Goal: Information Seeking & Learning: Learn about a topic

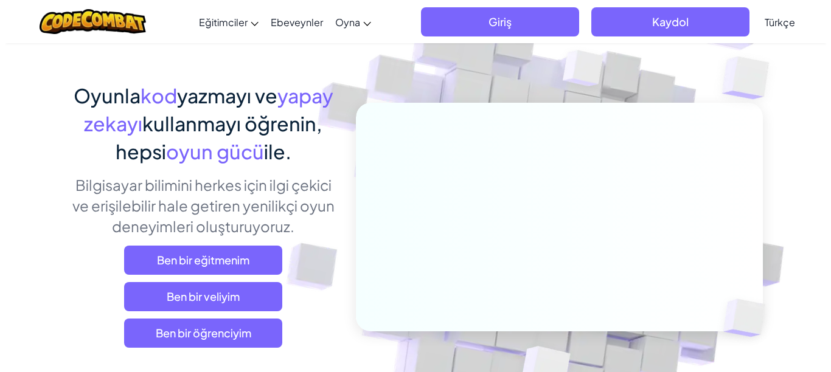
scroll to position [122, 0]
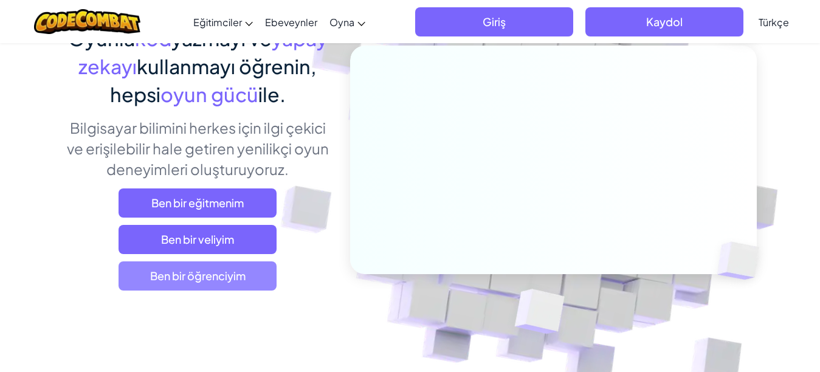
click at [223, 285] on span "Ben bir öğrenciyim" at bounding box center [198, 275] width 158 height 29
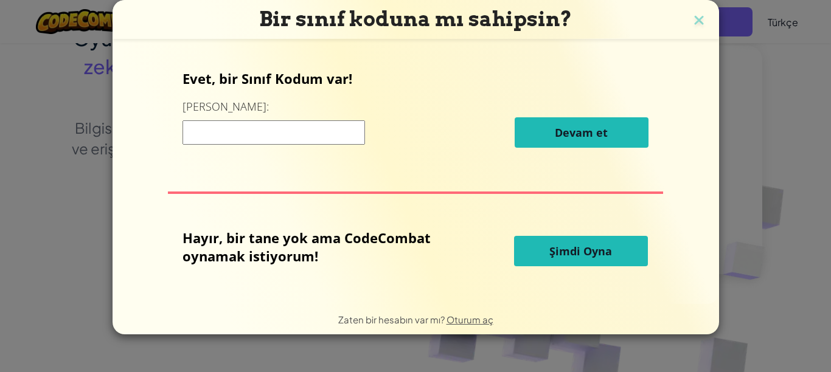
click at [294, 134] on input at bounding box center [273, 132] width 182 height 24
click at [309, 136] on input at bounding box center [273, 132] width 182 height 24
click at [319, 133] on input at bounding box center [273, 132] width 182 height 24
type input "breadskyrice"
drag, startPoint x: 626, startPoint y: 103, endPoint x: 561, endPoint y: 130, distance: 70.3
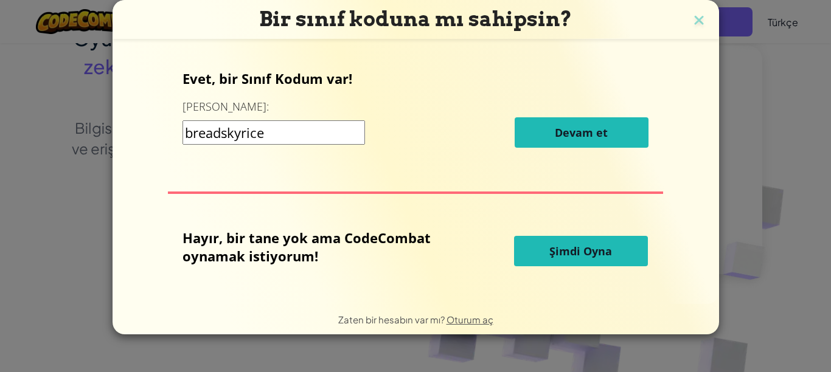
click at [562, 130] on span "Devam et" at bounding box center [581, 132] width 53 height 15
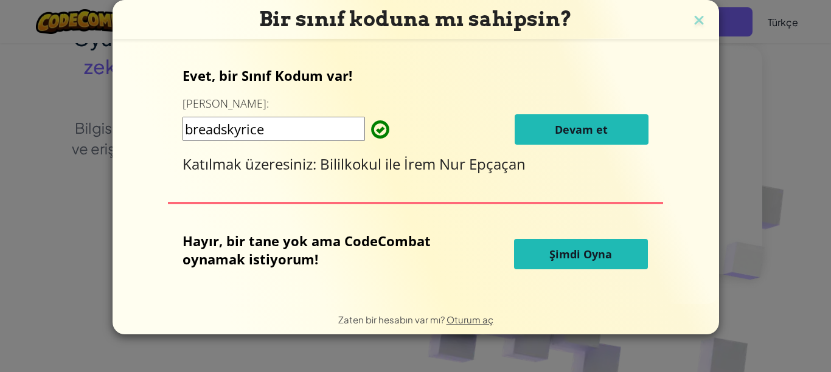
click at [571, 124] on span "Devam et" at bounding box center [581, 129] width 53 height 15
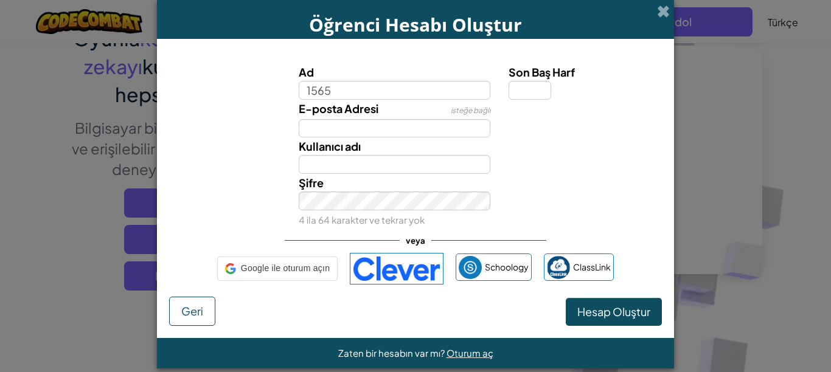
type input "1565"
click at [508, 89] on input "Son Baş Harf" at bounding box center [529, 90] width 43 height 19
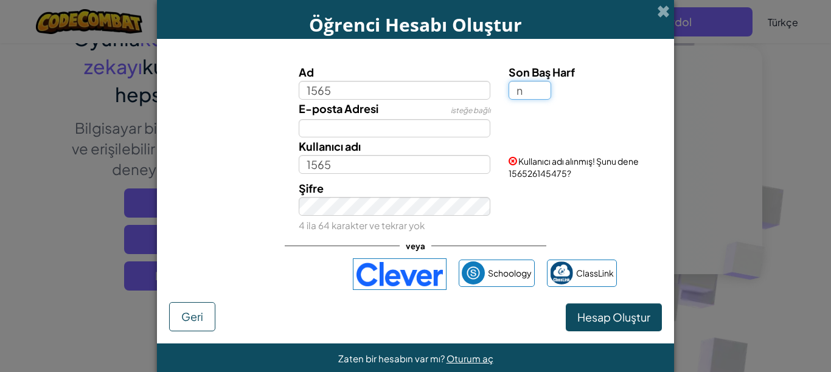
type input "n"
type input "1565N"
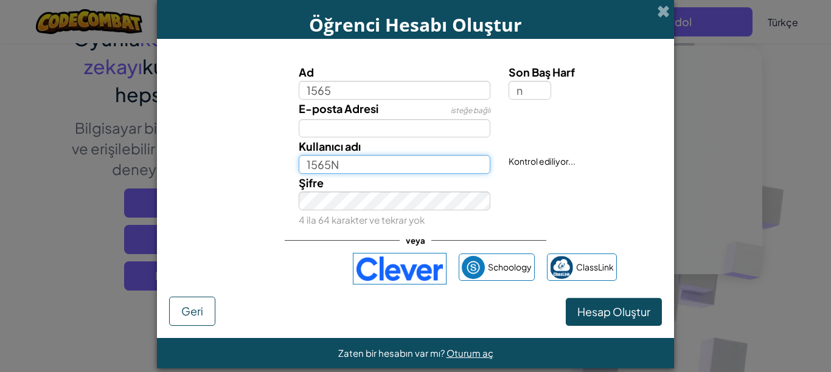
click at [373, 170] on input "1565N" at bounding box center [395, 164] width 192 height 19
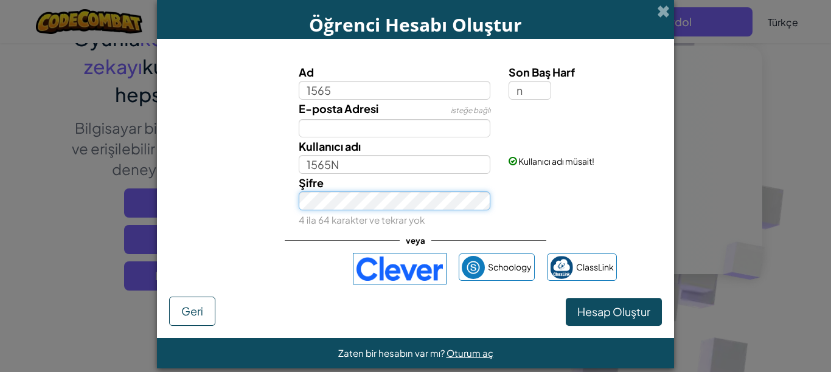
click at [401, 190] on div "Şifre 4 ila 64 karakter ve tekrar yok" at bounding box center [394, 201] width 210 height 55
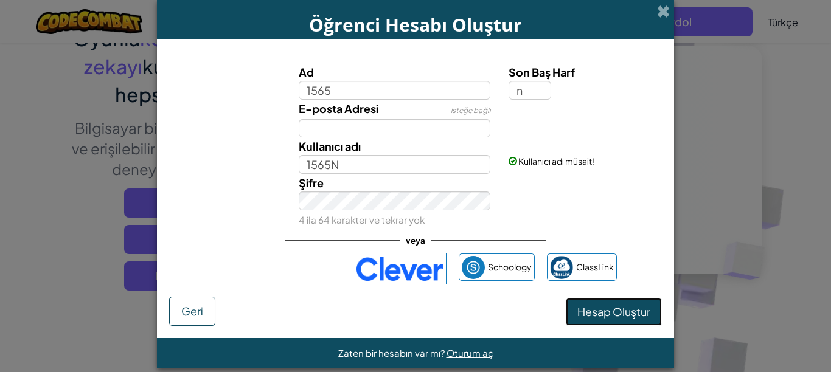
click at [600, 313] on span "Hesap Oluştur" at bounding box center [613, 312] width 73 height 14
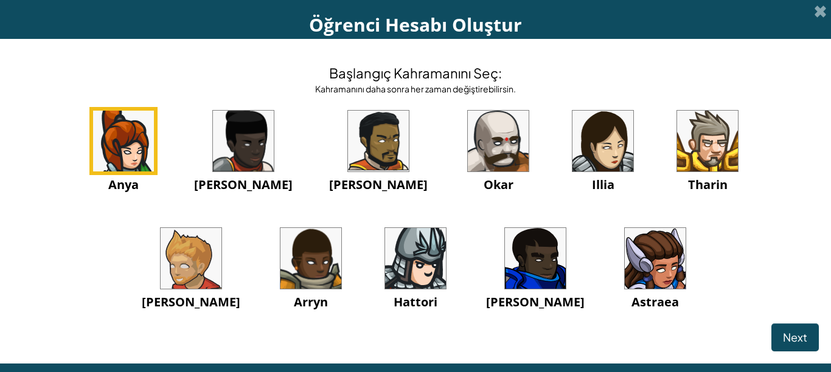
click at [677, 140] on img at bounding box center [707, 141] width 61 height 61
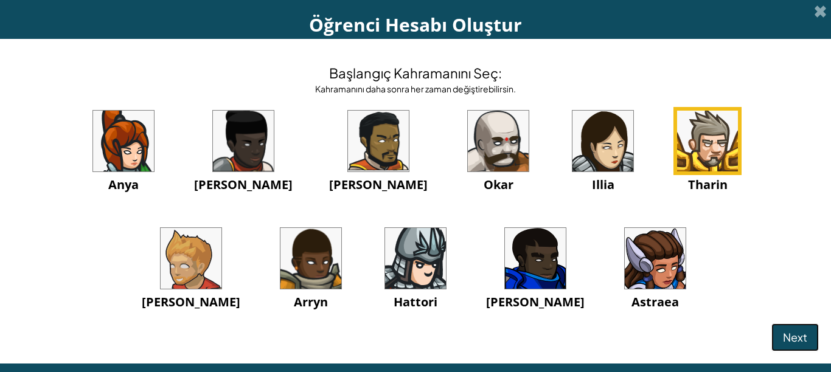
click at [803, 337] on button "Next" at bounding box center [794, 337] width 47 height 28
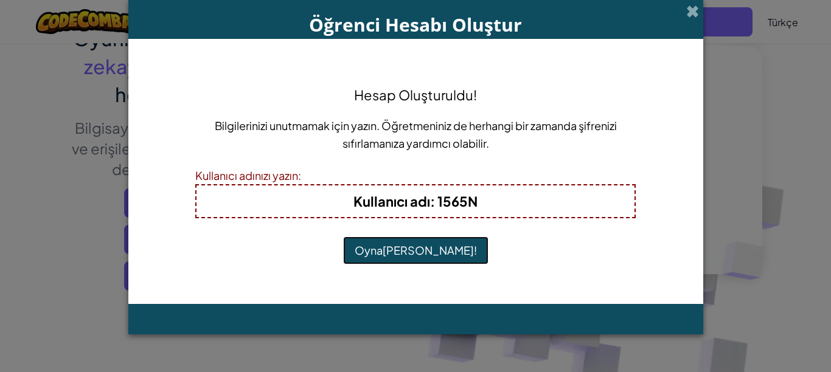
click at [420, 247] on button "Oynamaya Başla!" at bounding box center [415, 251] width 145 height 28
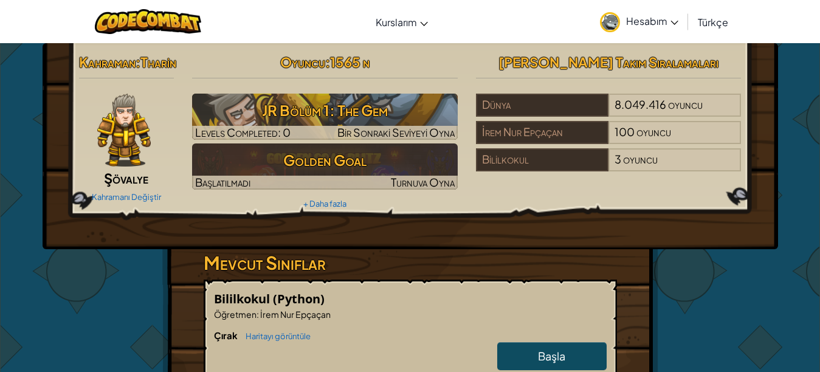
scroll to position [61, 0]
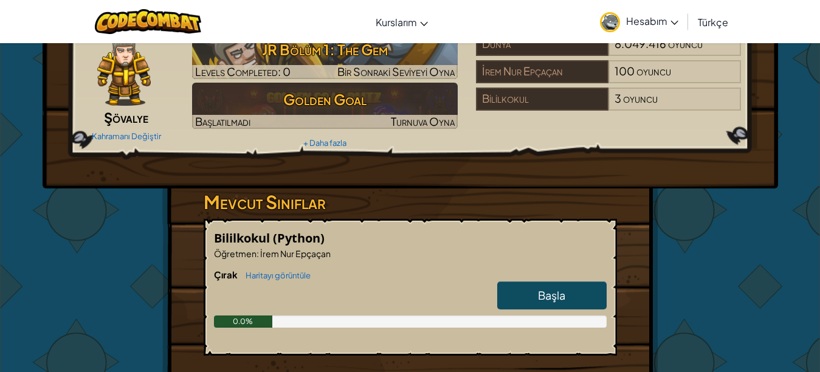
click at [556, 302] on span "Başla" at bounding box center [551, 295] width 27 height 14
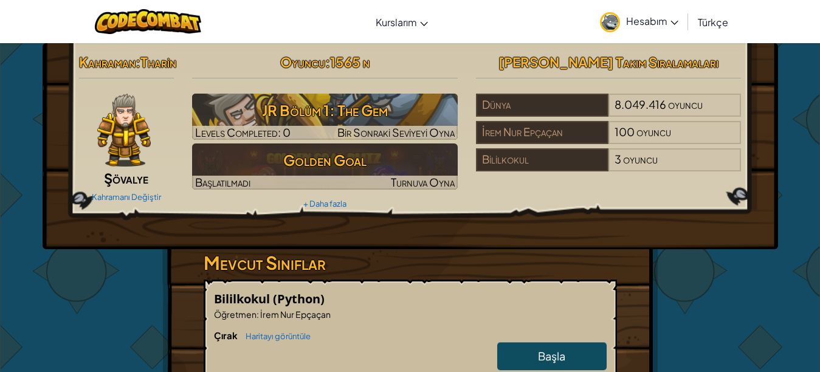
select select "tr"
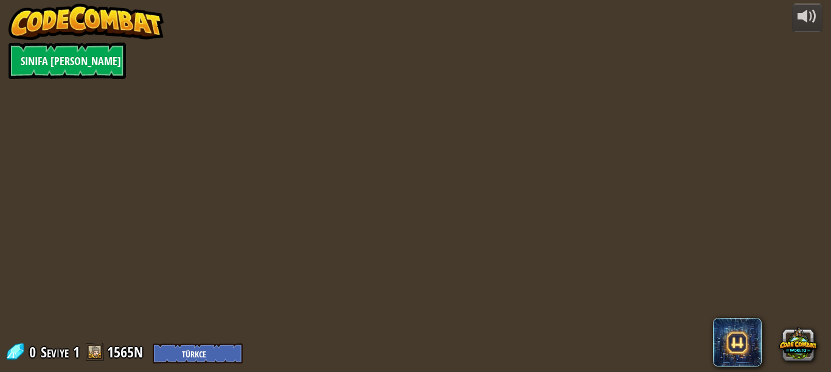
select select "tr"
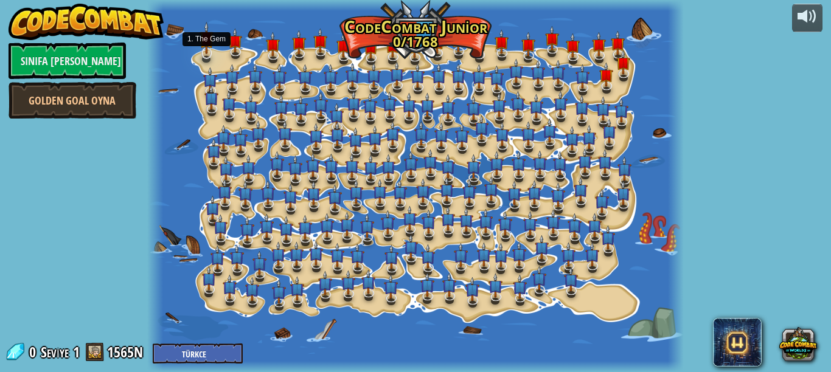
select select "tr"
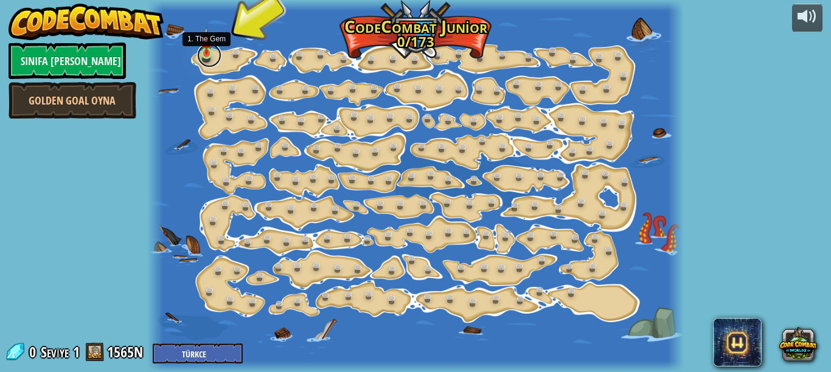
click at [215, 49] on link at bounding box center [209, 55] width 24 height 24
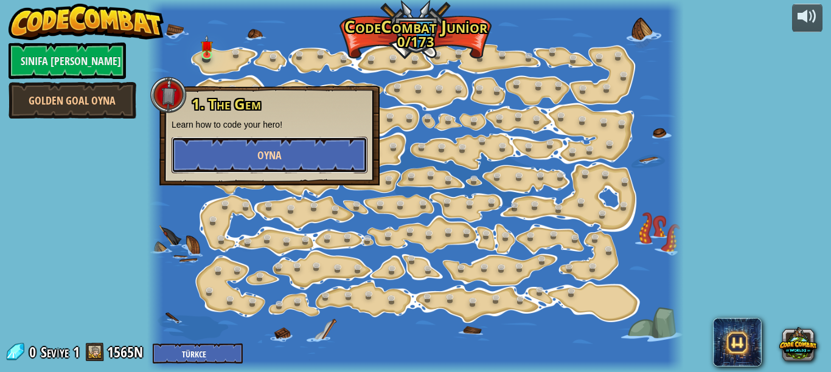
click at [294, 164] on button "Oyna" at bounding box center [269, 155] width 196 height 36
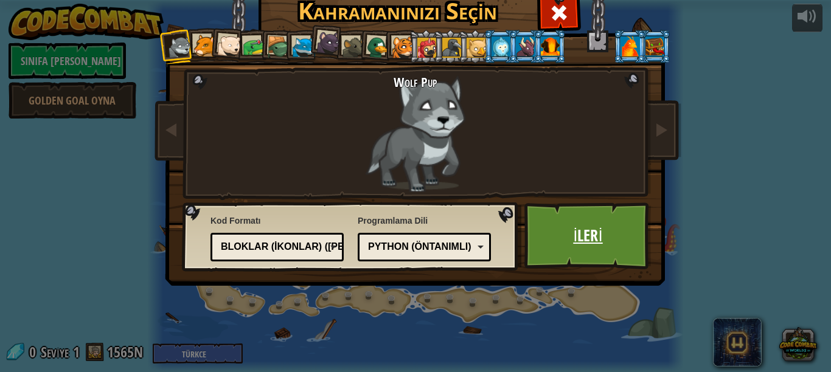
click at [586, 216] on link "İleri" at bounding box center [587, 235] width 127 height 67
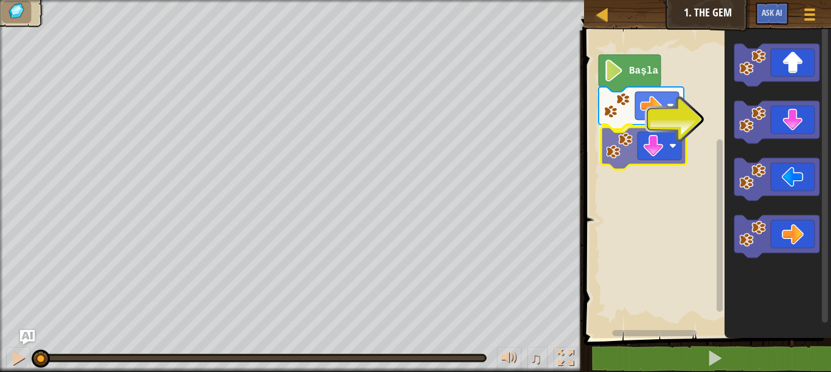
click at [648, 146] on div "Başla" at bounding box center [705, 181] width 251 height 314
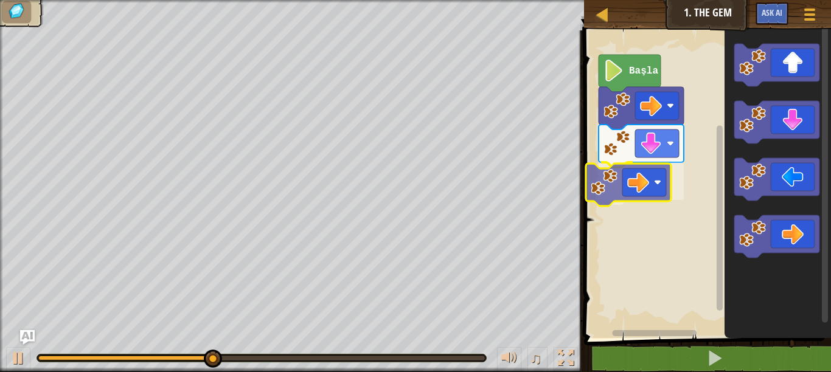
click at [655, 186] on div "Başla" at bounding box center [705, 181] width 251 height 314
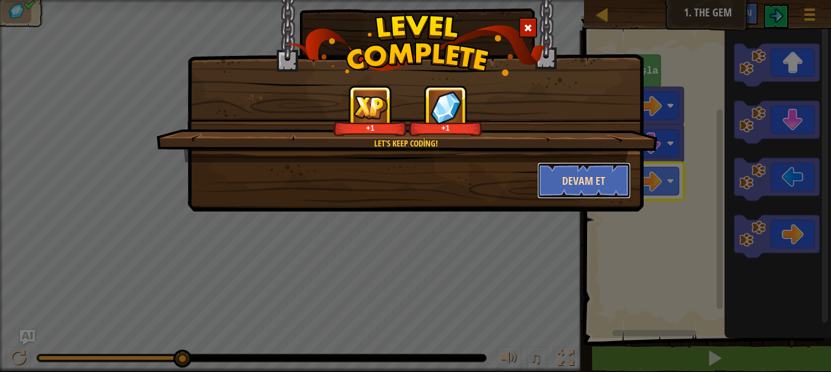
click at [597, 184] on button "Devam et" at bounding box center [584, 180] width 94 height 36
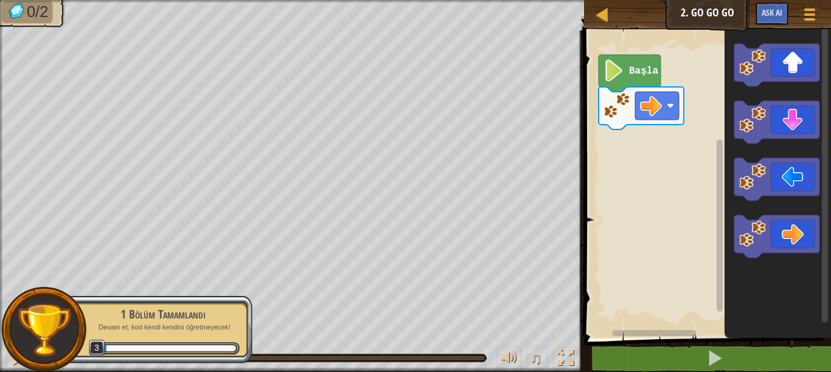
click at [154, 257] on div "[PERSON_NAME] 2. Go Go Go Oyun Menüsü Ask AI 1 הההההההההההההההההההההההההההההההה…" at bounding box center [415, 186] width 831 height 372
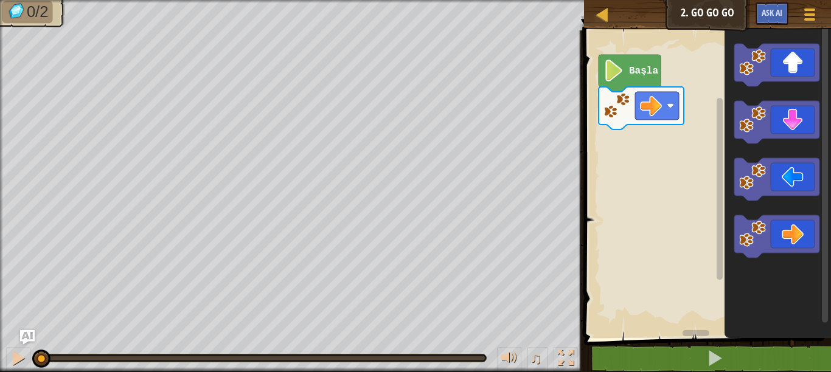
click at [443, 233] on div "[PERSON_NAME] 2. Go Go Go Oyun Menüsü Ask AI 1 הההההההההההההההההההההההההההההההה…" at bounding box center [415, 186] width 831 height 372
click at [183, 271] on div "[PERSON_NAME] 2. Go Go Go Oyun Menüsü Ask AI 1 הההההההההההההההההההההההההההההההה…" at bounding box center [415, 186] width 831 height 372
click at [221, 271] on div "[PERSON_NAME] 2. Go Go Go Oyun Menüsü Ask AI 1 הההההההההההההההההההההההההההההההה…" at bounding box center [415, 186] width 831 height 372
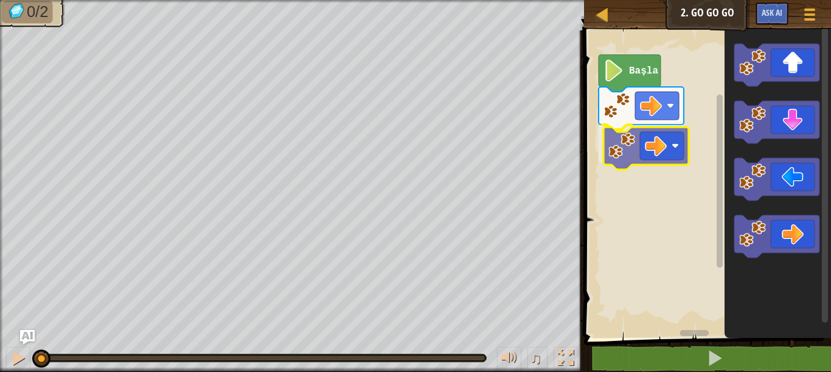
click at [649, 135] on div "Başla" at bounding box center [705, 181] width 251 height 314
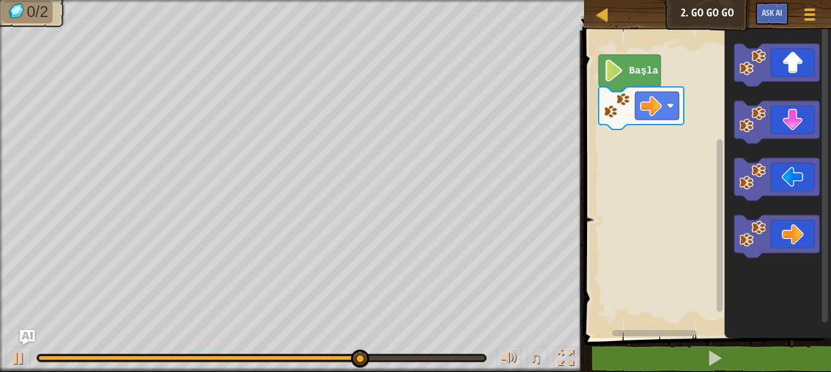
click at [681, 150] on div "Başla" at bounding box center [705, 181] width 251 height 314
click at [713, 113] on div "Başla" at bounding box center [705, 181] width 251 height 314
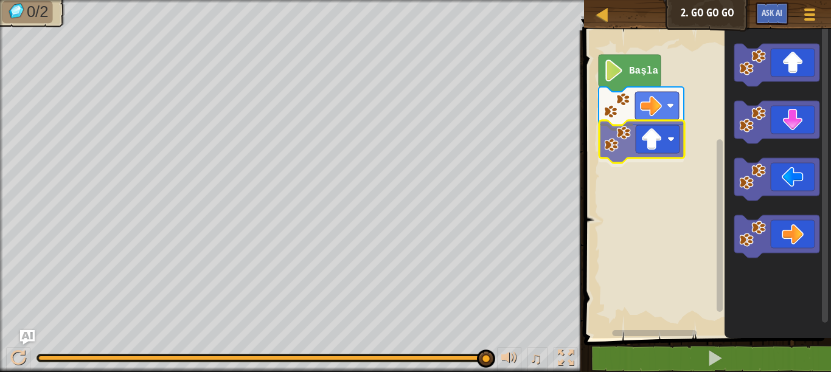
click at [636, 143] on div "Başla" at bounding box center [705, 181] width 251 height 314
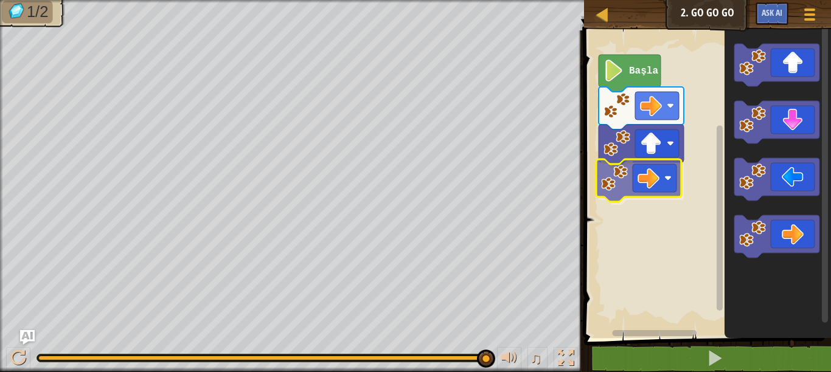
click at [645, 184] on div "Başla" at bounding box center [705, 181] width 251 height 314
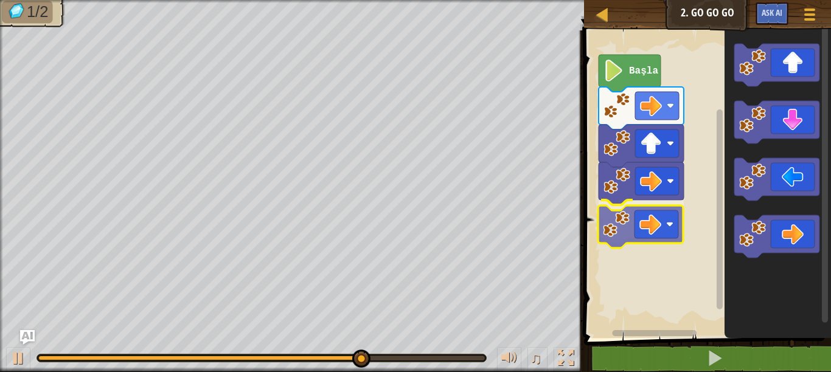
click at [629, 226] on div "Başla" at bounding box center [705, 181] width 251 height 314
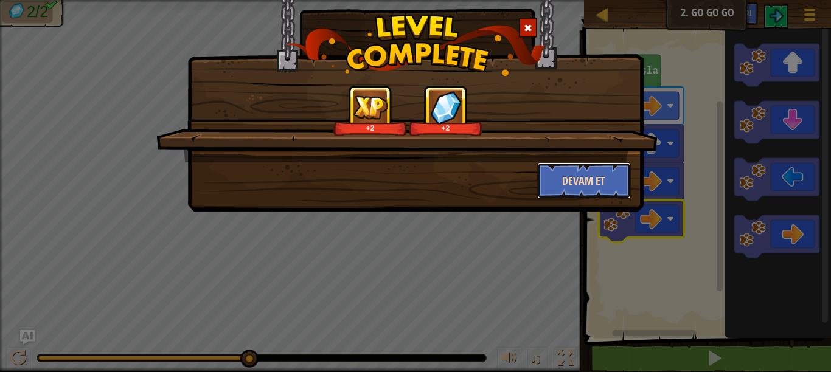
click at [617, 180] on button "Devam et" at bounding box center [584, 180] width 94 height 36
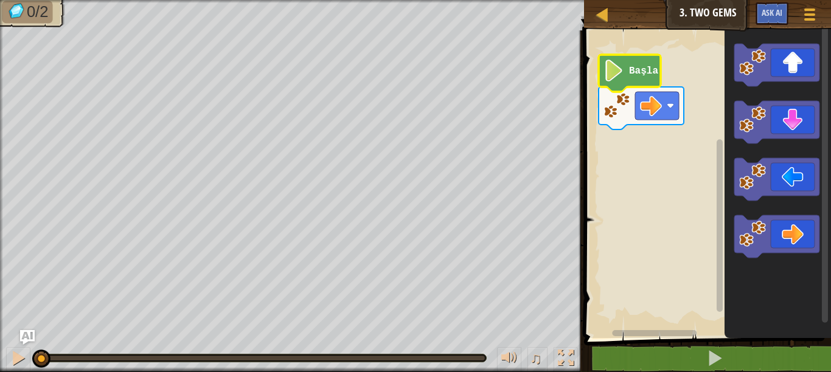
click at [635, 75] on text "Başla" at bounding box center [643, 71] width 29 height 11
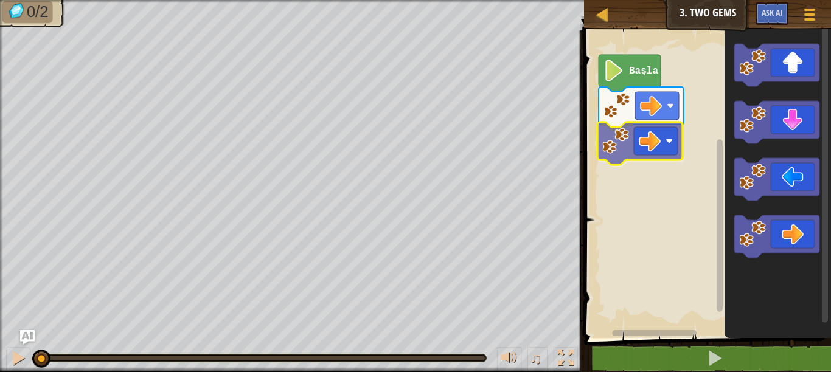
click at [664, 125] on div "Başla" at bounding box center [705, 181] width 251 height 314
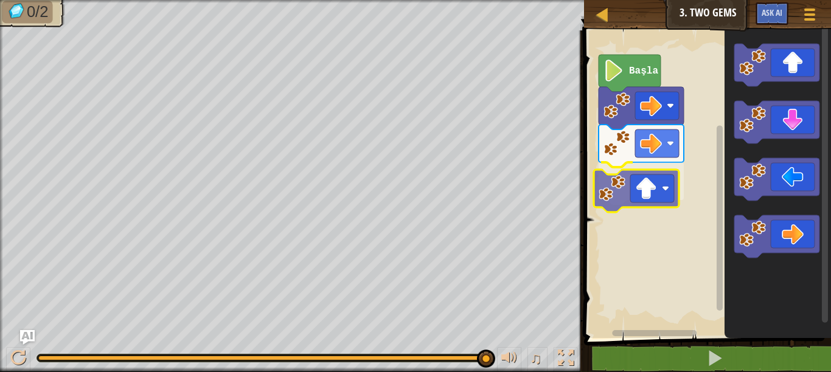
click at [669, 198] on div "Başla" at bounding box center [705, 181] width 251 height 314
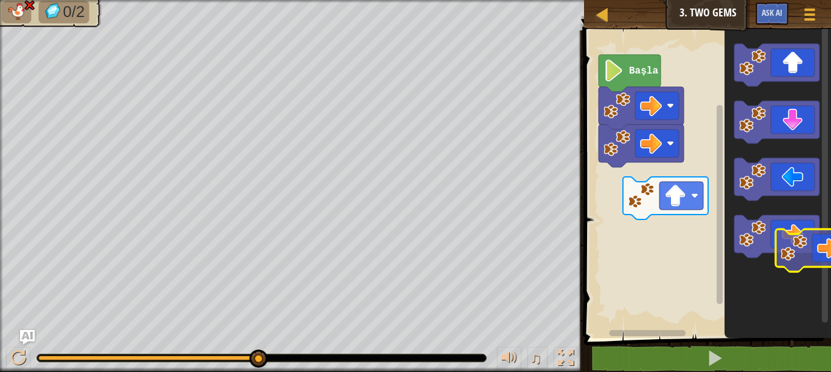
click at [787, 242] on icon "Blockly Çalışma Alanı" at bounding box center [776, 236] width 85 height 43
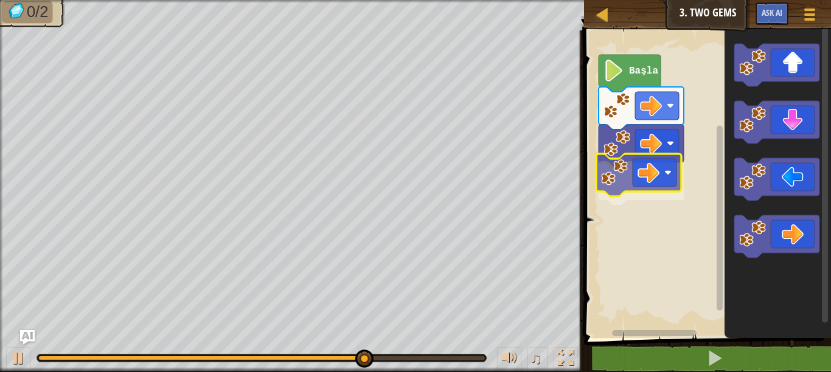
click at [634, 179] on div "Başla" at bounding box center [705, 181] width 251 height 314
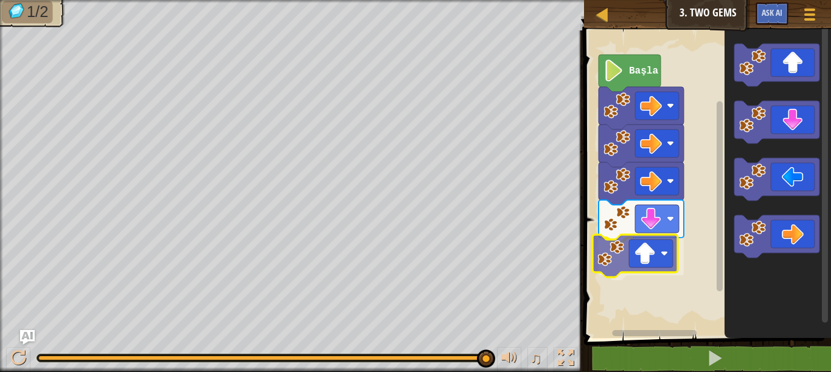
click at [653, 252] on div "Başla" at bounding box center [705, 181] width 251 height 314
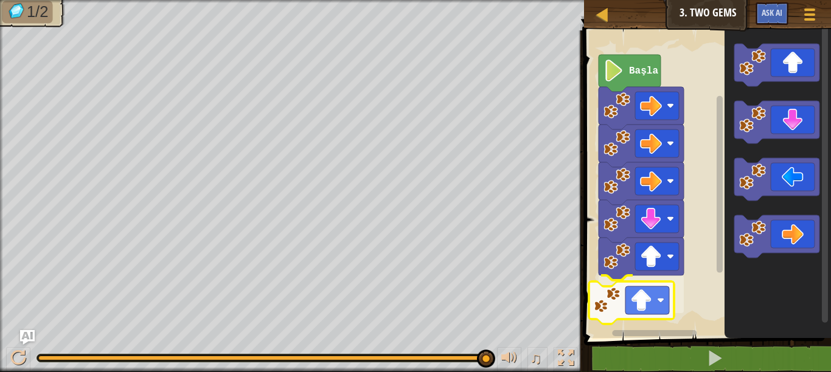
click at [652, 292] on div "Başla" at bounding box center [705, 181] width 251 height 314
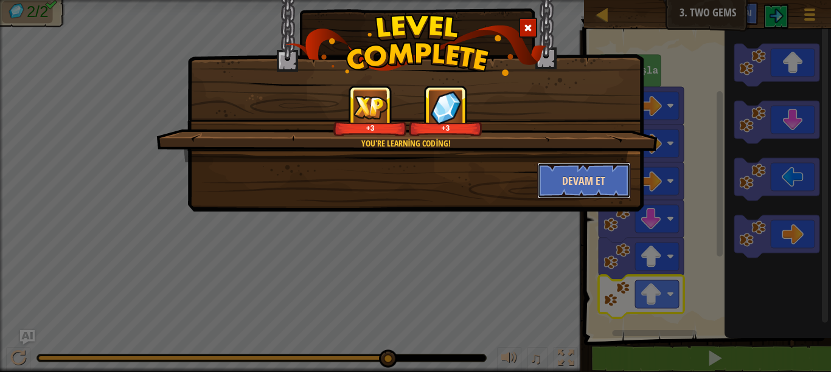
click at [576, 191] on button "Devam et" at bounding box center [584, 180] width 94 height 36
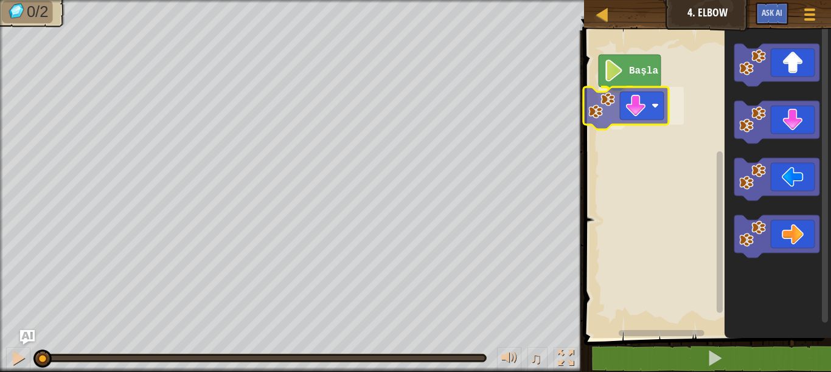
click at [635, 100] on div "Başla" at bounding box center [705, 181] width 251 height 314
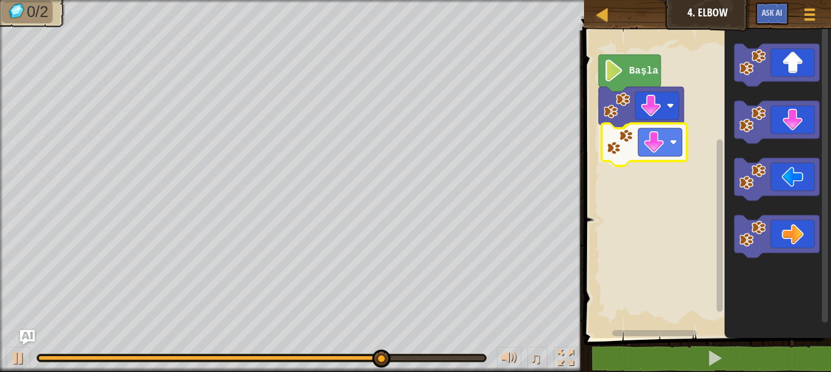
click at [631, 152] on div "Başla" at bounding box center [705, 181] width 251 height 314
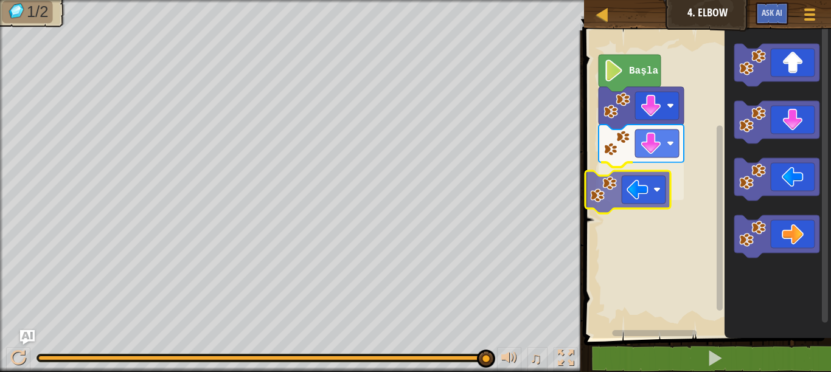
click at [623, 187] on div "Başla" at bounding box center [705, 181] width 251 height 314
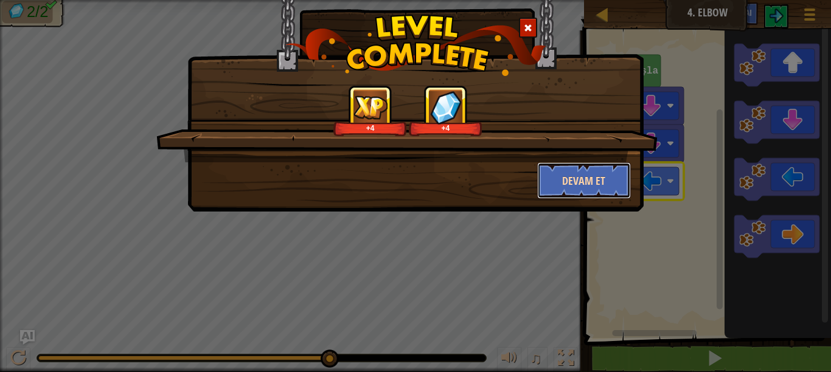
click at [604, 170] on button "Devam et" at bounding box center [584, 180] width 94 height 36
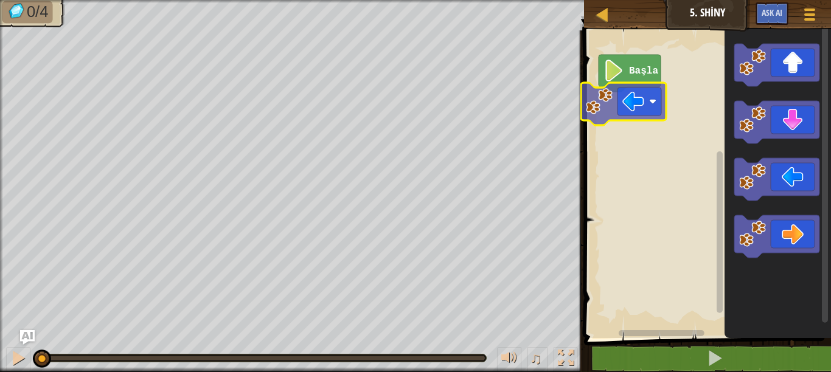
click at [629, 125] on div "Başla" at bounding box center [705, 181] width 251 height 314
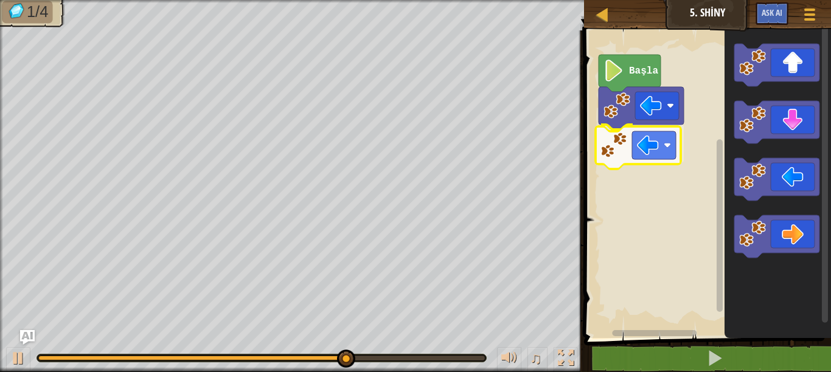
click at [656, 156] on div "Başla" at bounding box center [705, 181] width 251 height 314
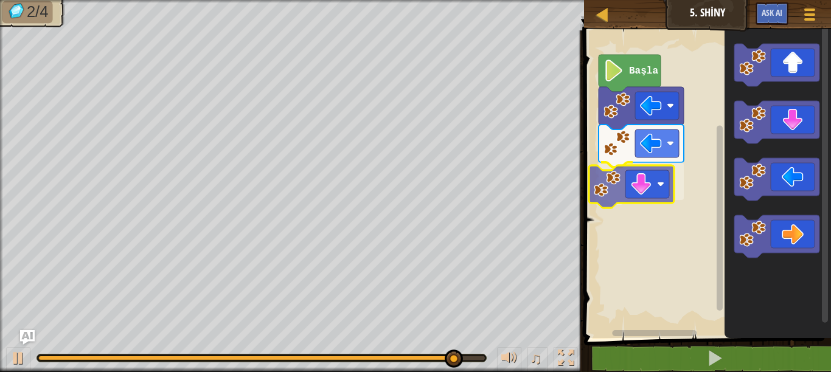
click at [658, 190] on div "Başla" at bounding box center [705, 181] width 251 height 314
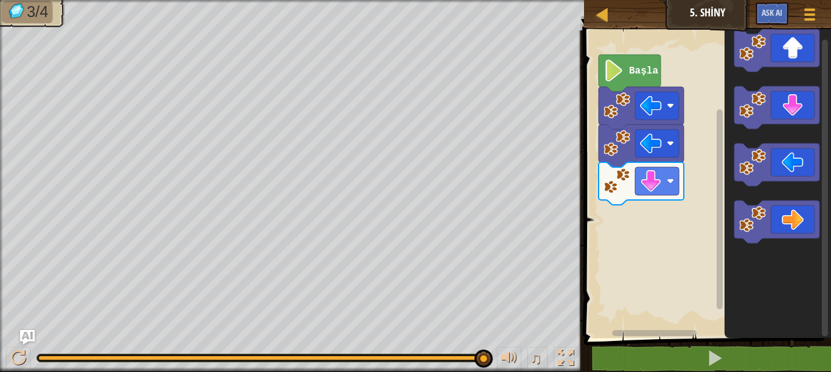
click at [637, 216] on div "Başla" at bounding box center [705, 181] width 251 height 314
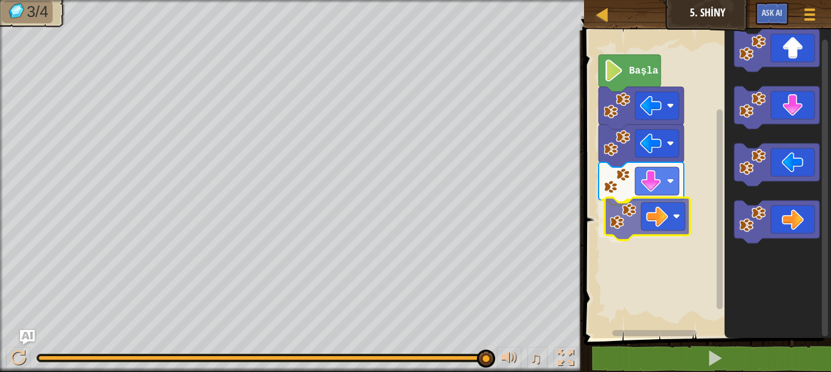
click at [624, 227] on div "Başla" at bounding box center [705, 181] width 251 height 314
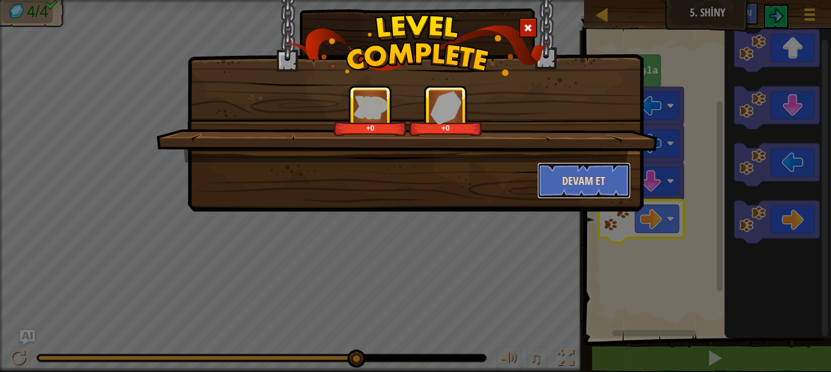
click at [606, 176] on button "Devam et" at bounding box center [584, 180] width 94 height 36
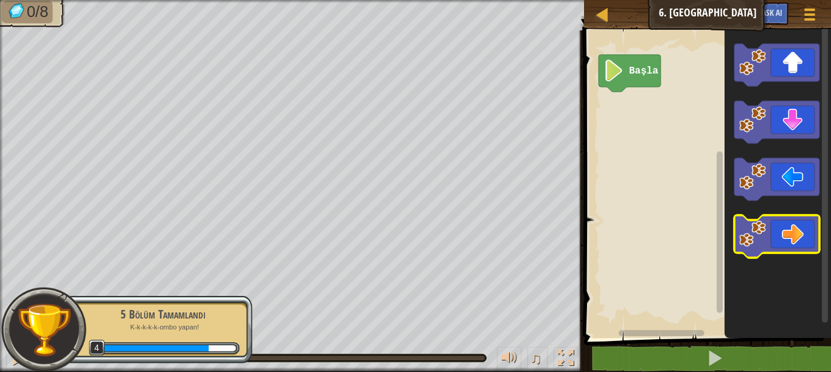
click at [662, 188] on div "Başla" at bounding box center [705, 181] width 251 height 314
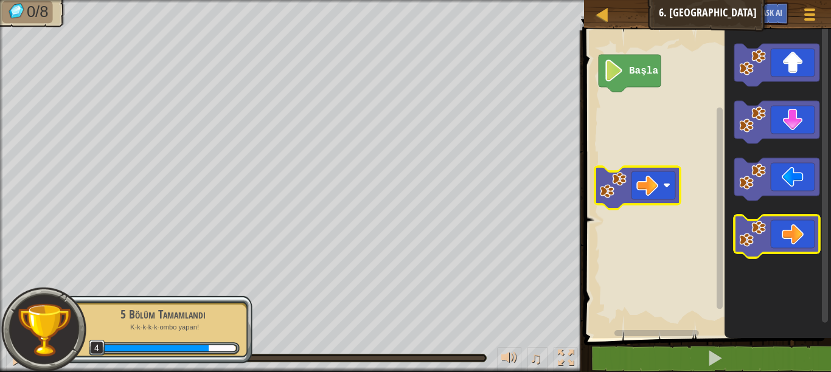
click at [666, 183] on div "Başla" at bounding box center [705, 181] width 251 height 314
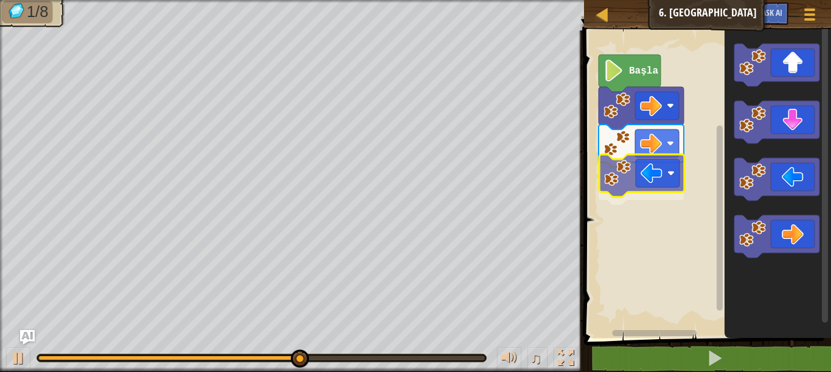
click at [643, 173] on div "Başla" at bounding box center [705, 181] width 251 height 314
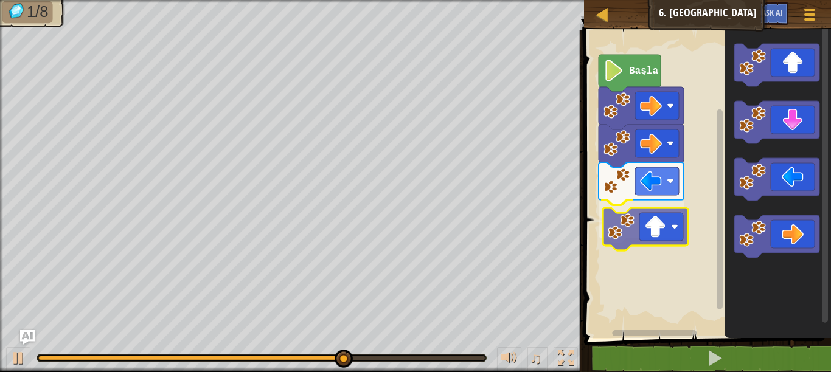
click at [658, 227] on div "Başla" at bounding box center [705, 181] width 251 height 314
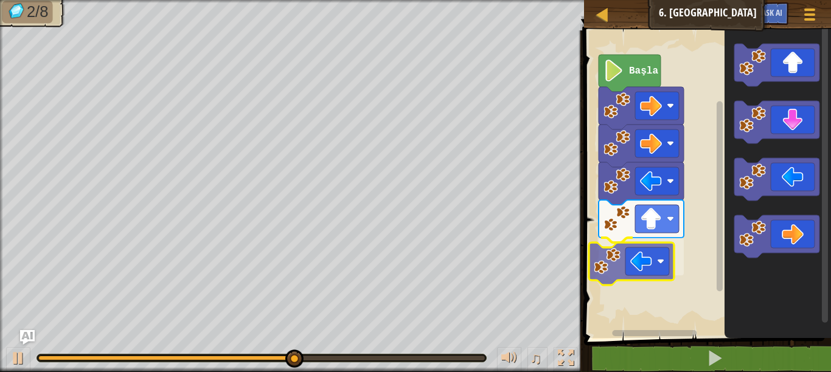
click at [640, 261] on div "Başla" at bounding box center [705, 181] width 251 height 314
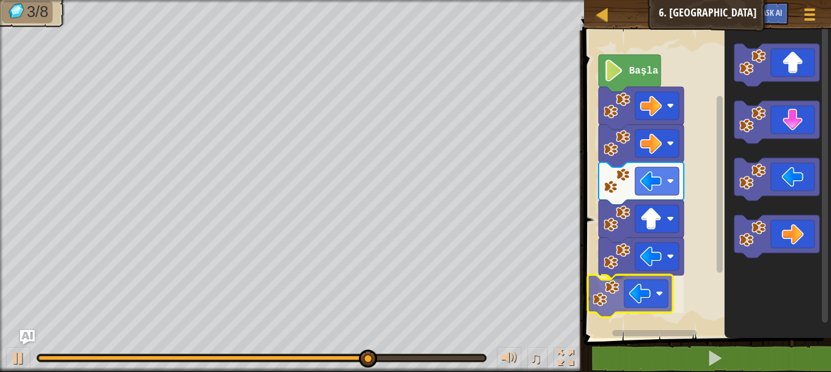
click at [663, 291] on div "Başla" at bounding box center [705, 181] width 251 height 314
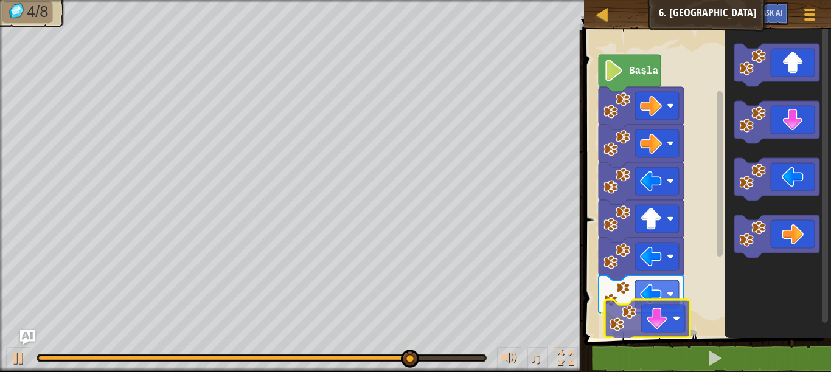
click at [680, 320] on div "Başla" at bounding box center [705, 181] width 251 height 314
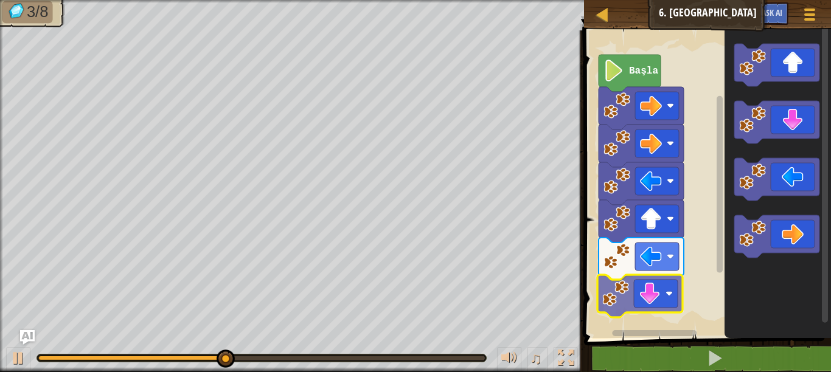
click at [660, 288] on div "Başla" at bounding box center [705, 181] width 251 height 314
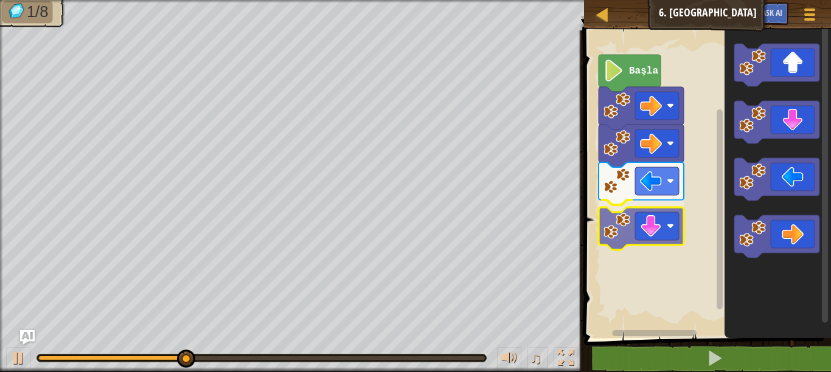
click at [629, 226] on div "Başla" at bounding box center [705, 181] width 251 height 314
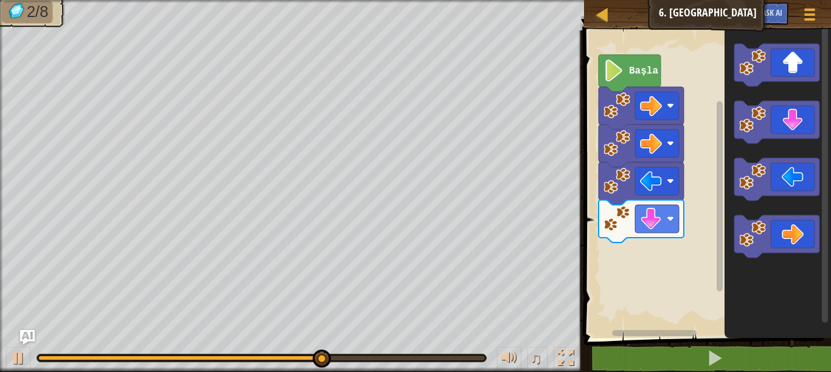
click at [715, 244] on div "Başla" at bounding box center [705, 181] width 251 height 314
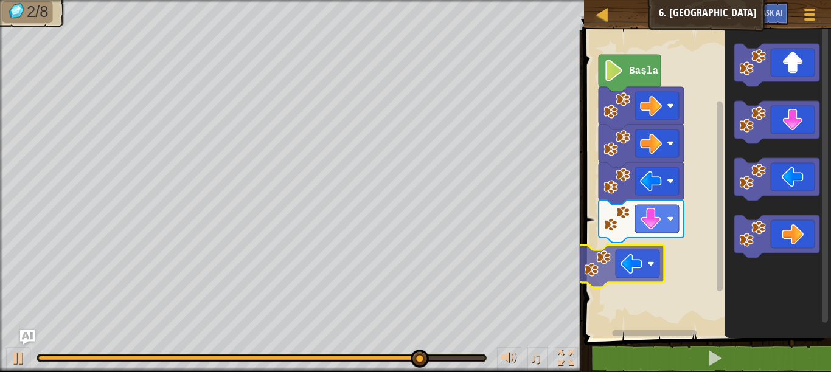
click at [603, 258] on div "Başla" at bounding box center [705, 181] width 251 height 314
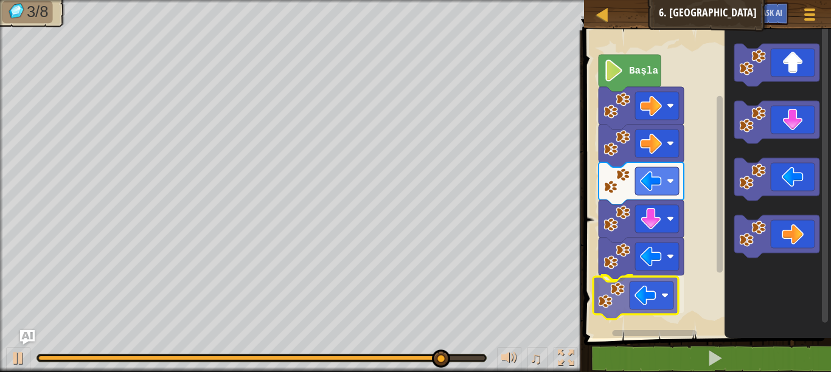
click at [671, 295] on div "Başla" at bounding box center [705, 181] width 251 height 314
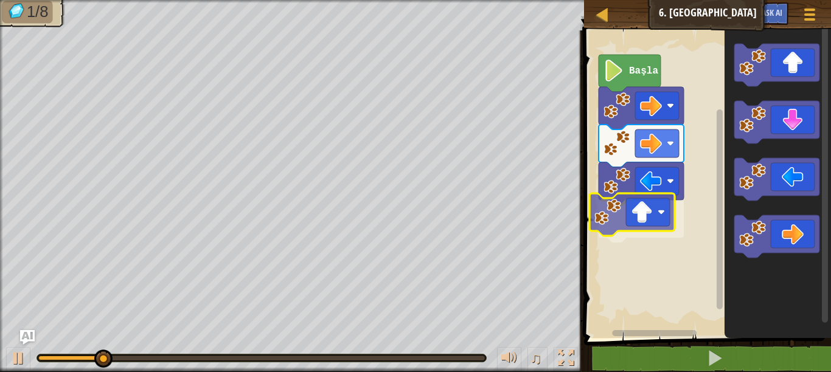
click at [654, 215] on div "Başla" at bounding box center [705, 181] width 251 height 314
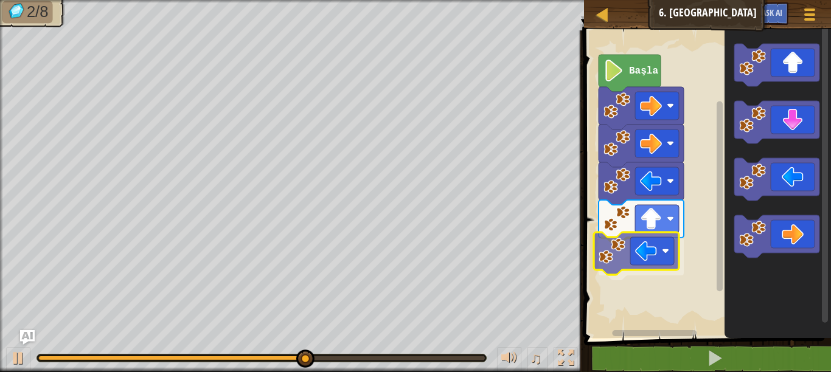
click at [634, 249] on div "Başla" at bounding box center [705, 181] width 251 height 314
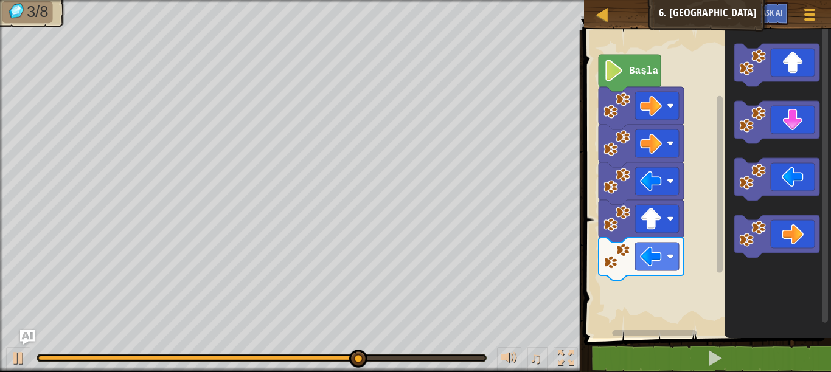
click at [688, 266] on div "Başla" at bounding box center [705, 181] width 251 height 314
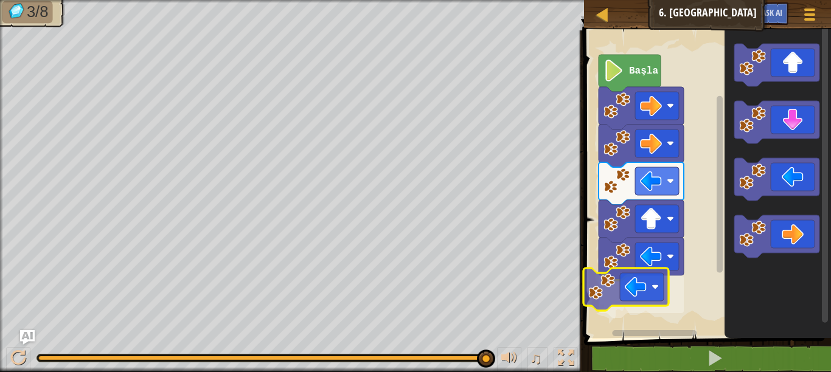
click at [612, 298] on div "Başla" at bounding box center [705, 181] width 251 height 314
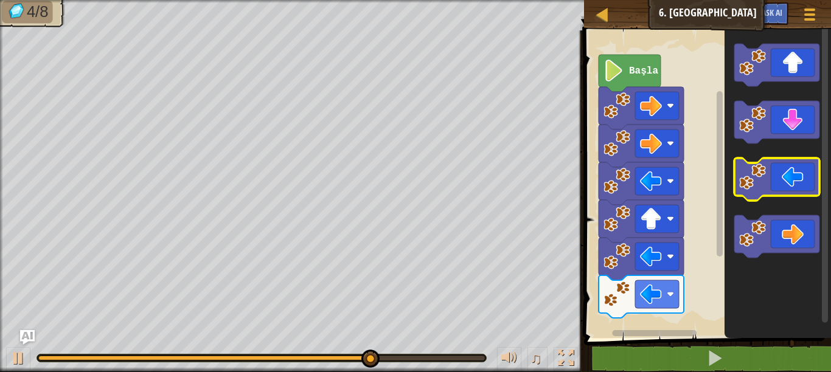
click at [754, 171] on icon "Blockly Çalışma Alanı" at bounding box center [777, 181] width 106 height 314
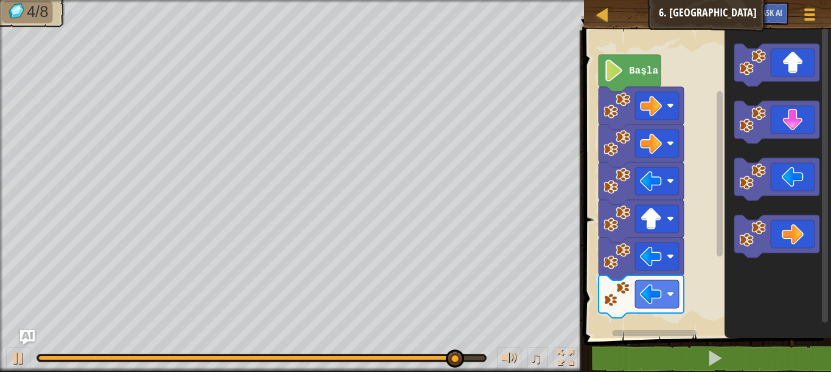
click at [698, 245] on div "Başla" at bounding box center [705, 181] width 251 height 314
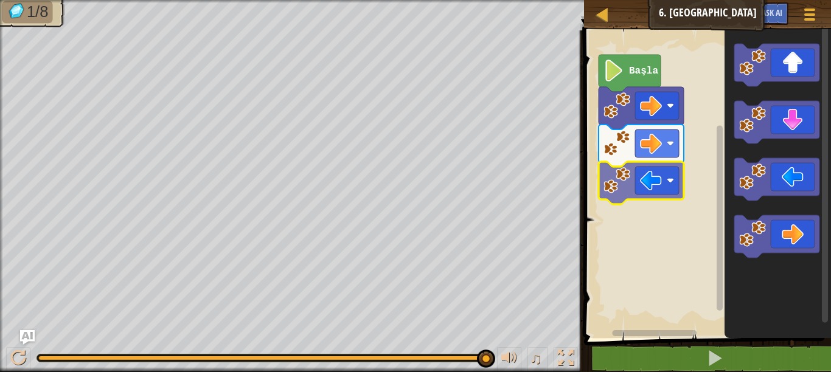
click at [616, 180] on div "Başla" at bounding box center [705, 181] width 251 height 314
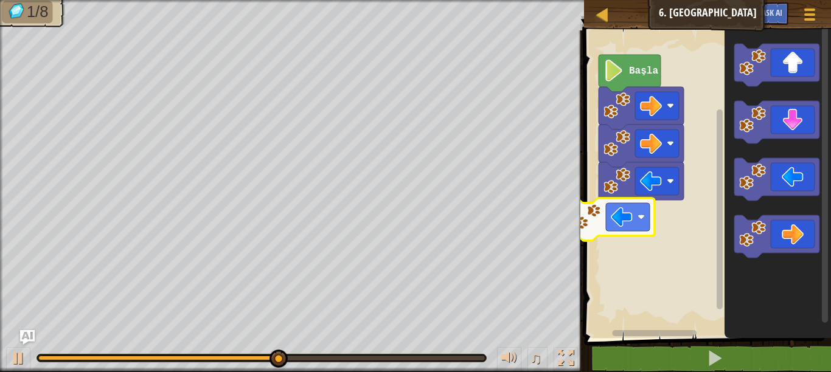
click at [631, 215] on div "Başla" at bounding box center [705, 181] width 251 height 314
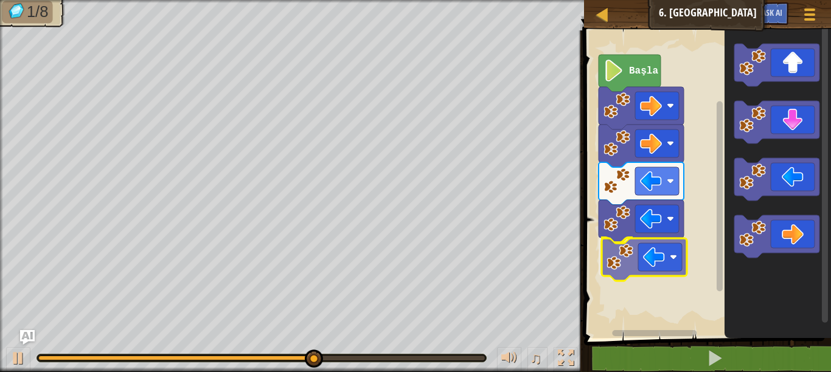
click at [659, 260] on div "Başla" at bounding box center [705, 181] width 251 height 314
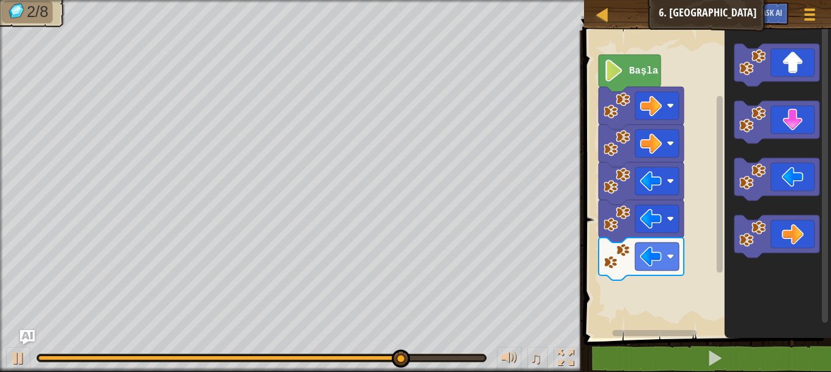
click at [674, 304] on div "Başla" at bounding box center [705, 181] width 251 height 314
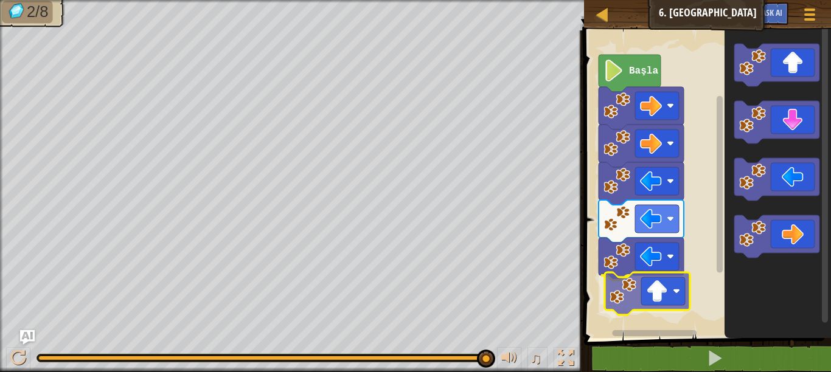
click at [677, 298] on div "Başla" at bounding box center [705, 181] width 251 height 314
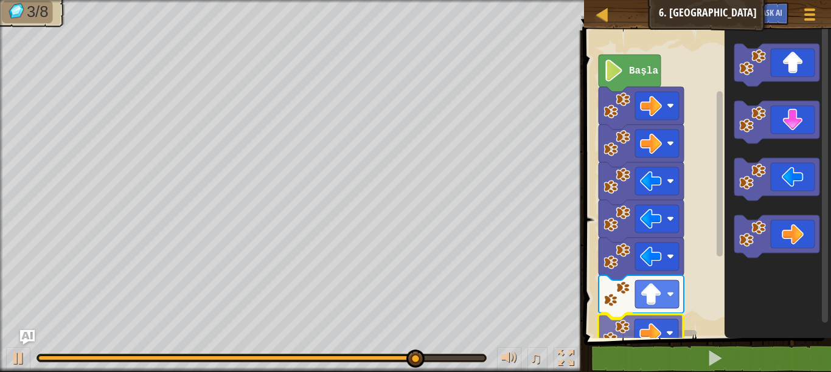
click at [662, 330] on div "Başla" at bounding box center [705, 181] width 251 height 314
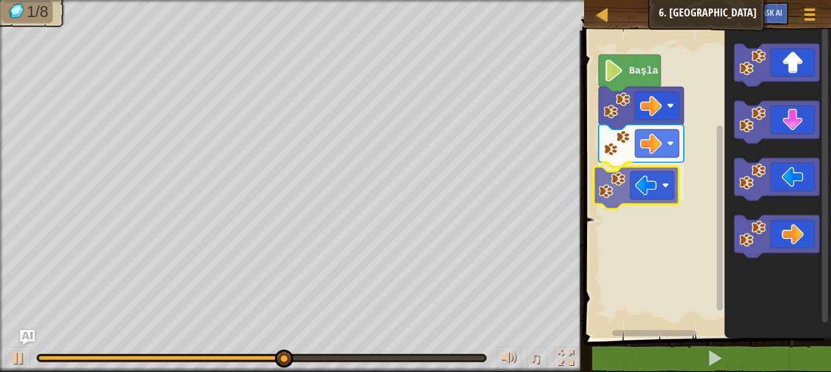
click at [638, 173] on div "Başla" at bounding box center [705, 181] width 251 height 314
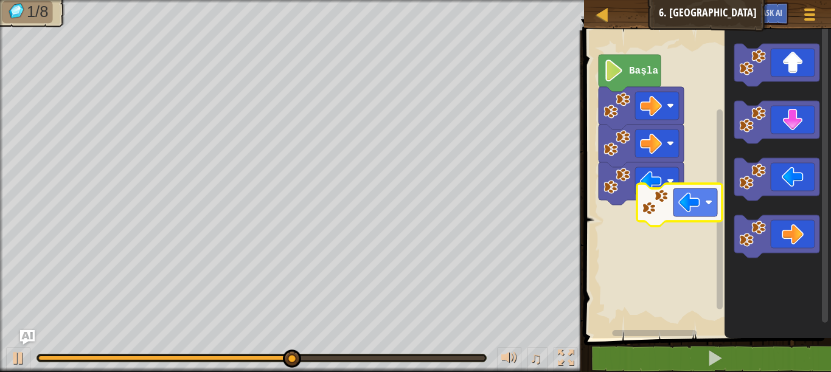
click at [669, 213] on div "Başla" at bounding box center [705, 181] width 251 height 314
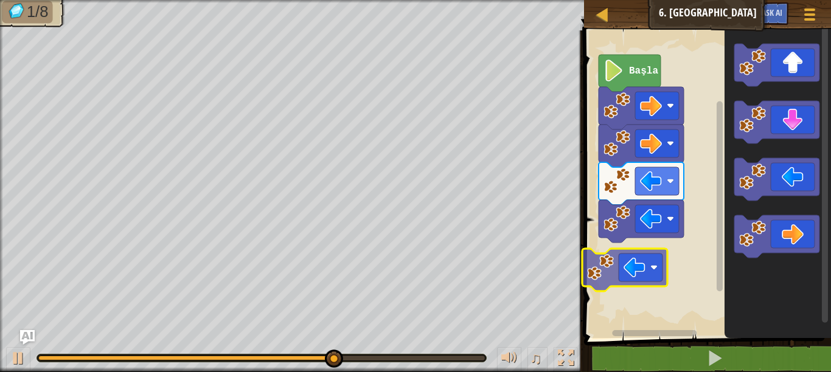
click at [657, 266] on div "Başla" at bounding box center [705, 181] width 251 height 314
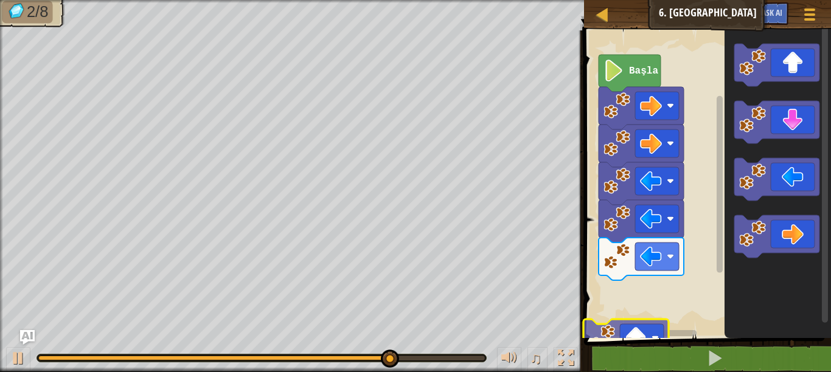
click at [638, 342] on div "1 ההההההההההההההההההההההההההההההההההההההההההההההההההההההההההההההההההההההההההההה…" at bounding box center [705, 220] width 251 height 368
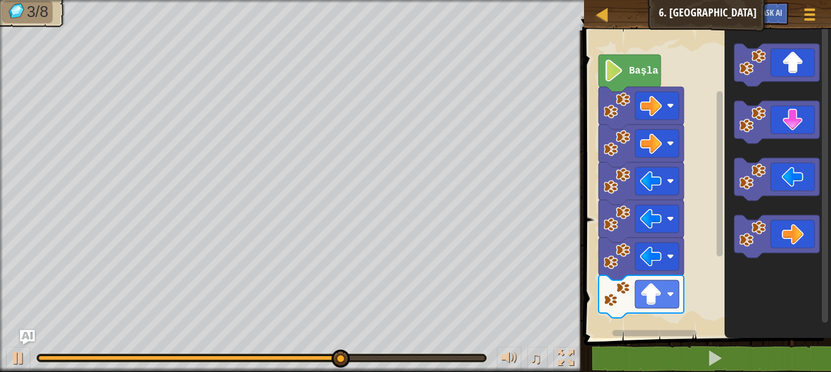
click at [679, 313] on div "Başla" at bounding box center [705, 181] width 251 height 314
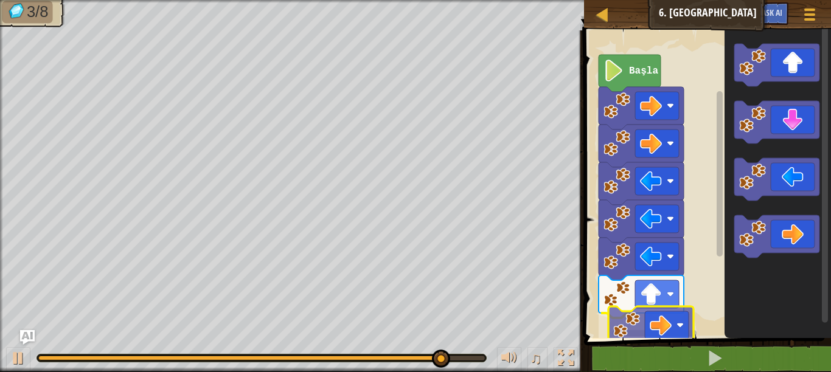
click at [660, 330] on div "Başla" at bounding box center [705, 181] width 251 height 314
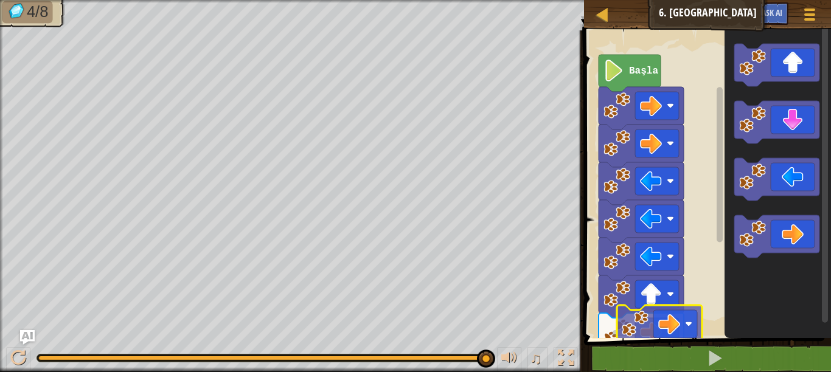
click at [645, 316] on div "Başla" at bounding box center [705, 181] width 251 height 314
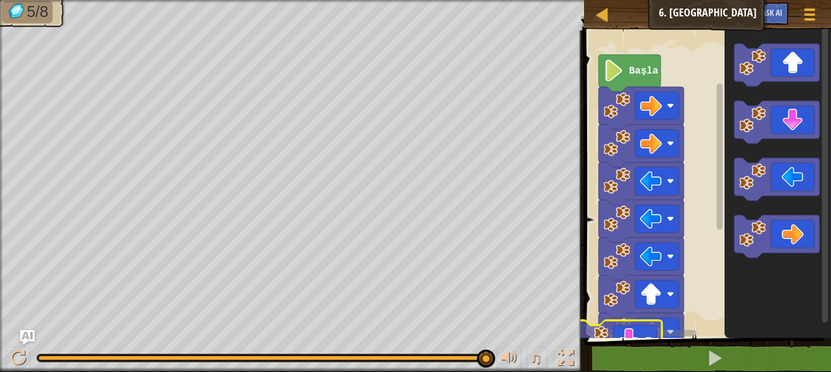
click at [649, 339] on div "1 ההההההההההההההההההההההההההההההההההההההההההההההההההההההההההההההההההההההההההההה…" at bounding box center [705, 220] width 251 height 368
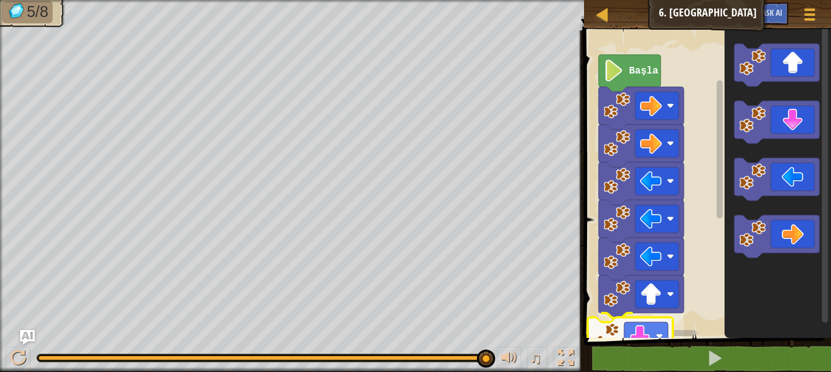
click at [628, 354] on div "1 ההההההההההההההההההההההההההההההההההההההההההההההההההההההההההההההההההההההההההההה…" at bounding box center [705, 220] width 251 height 368
click at [701, 294] on div "Başla" at bounding box center [705, 181] width 251 height 314
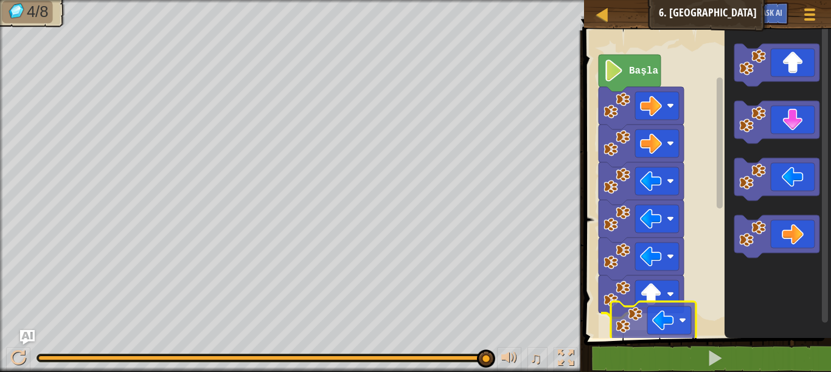
click at [627, 333] on div "Başla" at bounding box center [705, 181] width 251 height 314
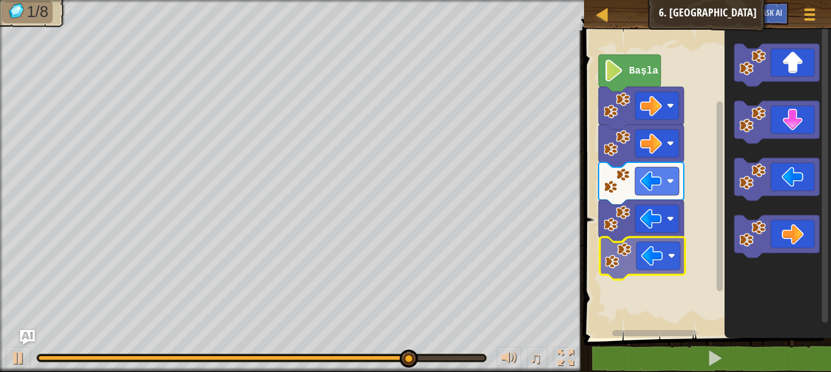
click at [640, 252] on div "Başla" at bounding box center [705, 181] width 251 height 314
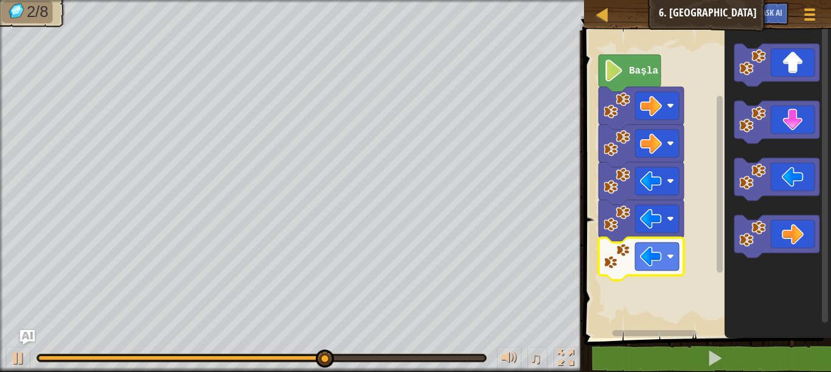
click at [779, 89] on icon "Blockly Çalışma Alanı" at bounding box center [777, 181] width 106 height 314
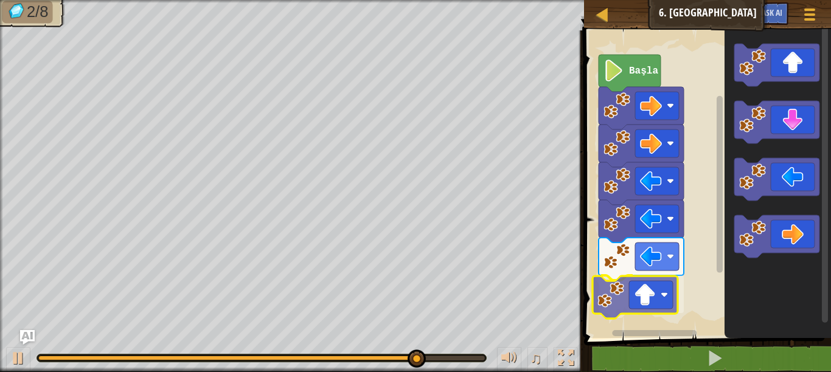
click at [640, 305] on div "Başla" at bounding box center [705, 181] width 251 height 314
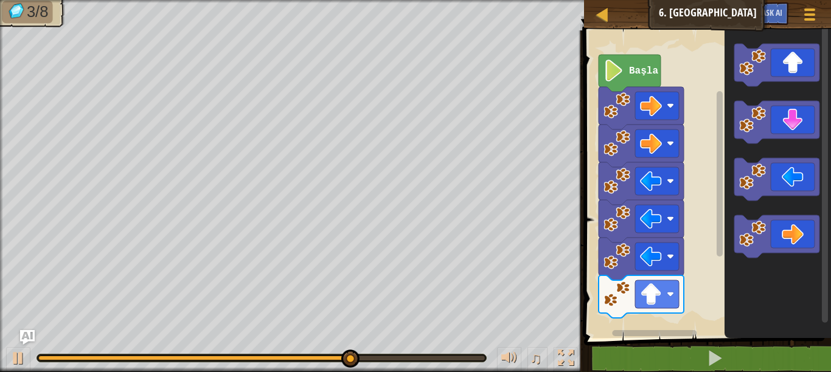
click at [717, 320] on div "Başla" at bounding box center [705, 181] width 251 height 314
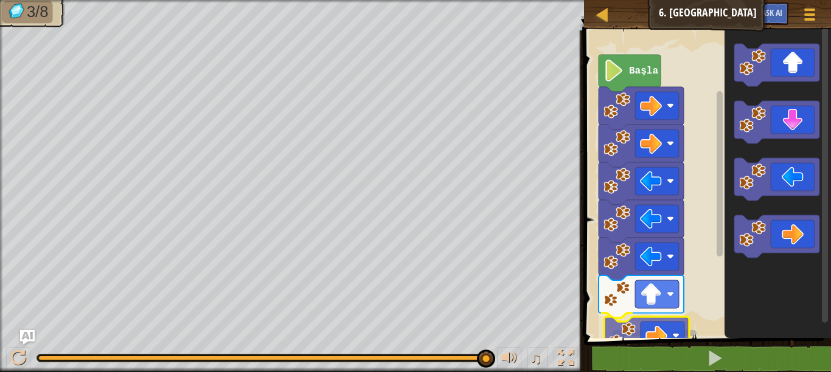
click at [620, 347] on div "1 ההההההההההההההההההההההההההההההההההההההההההההההההההההההההההההההההההההההההההההה…" at bounding box center [705, 220] width 251 height 368
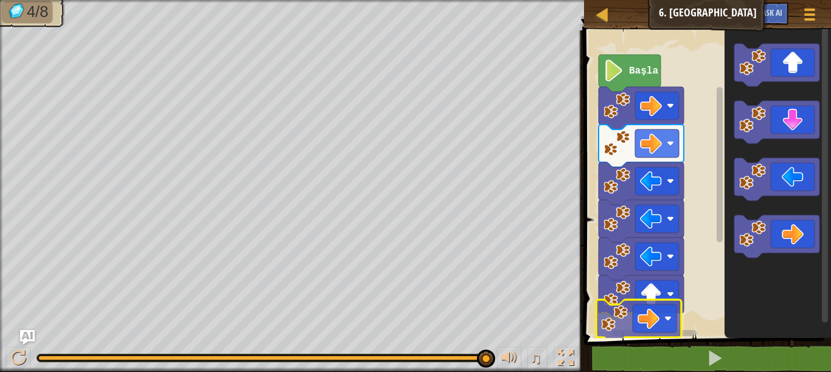
click at [643, 325] on div "Başla" at bounding box center [705, 181] width 251 height 314
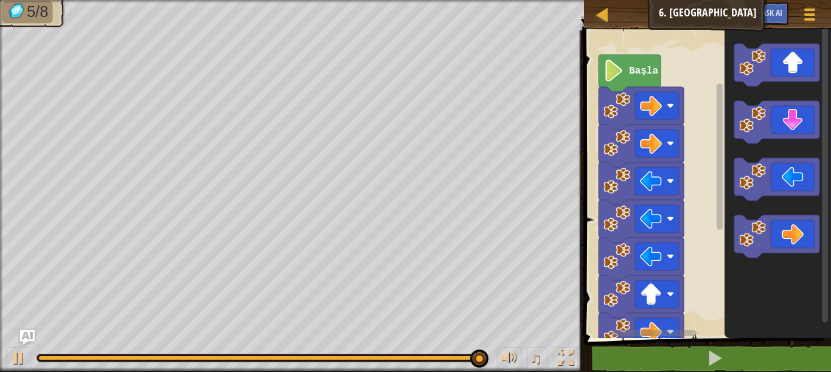
click at [725, 243] on icon "Blockly Çalışma Alanı" at bounding box center [777, 181] width 106 height 314
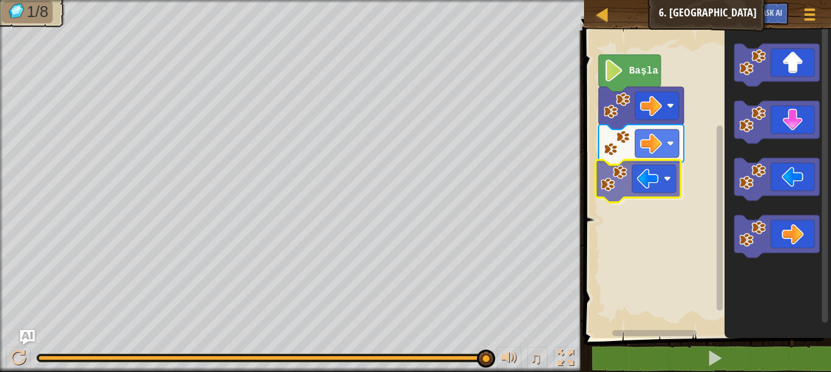
click at [648, 185] on div "Başla" at bounding box center [705, 181] width 251 height 314
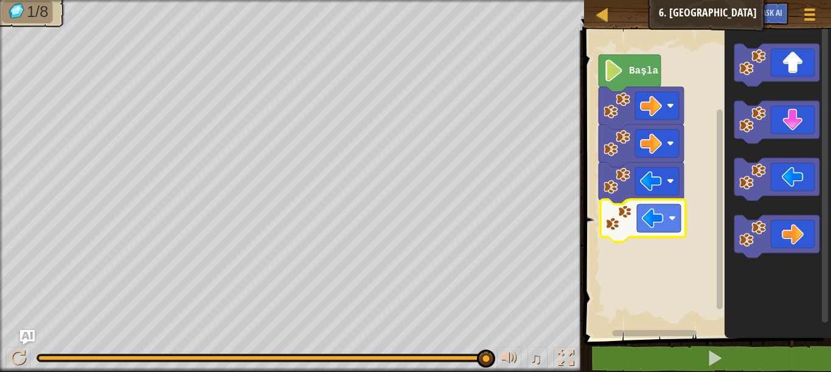
click at [649, 231] on div "Başla" at bounding box center [705, 181] width 251 height 314
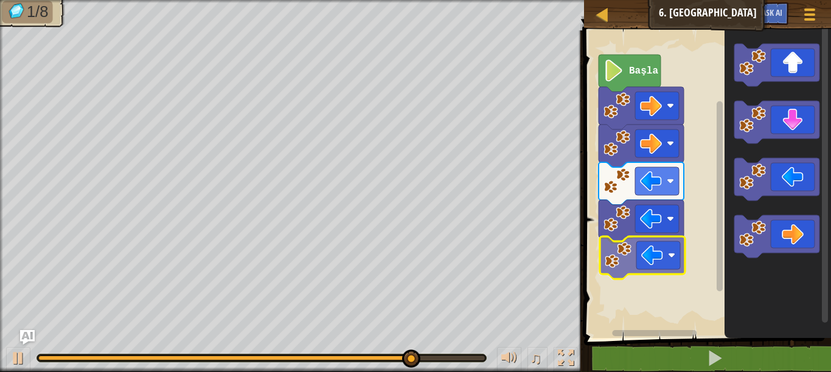
click at [640, 263] on div "Başla" at bounding box center [705, 181] width 251 height 314
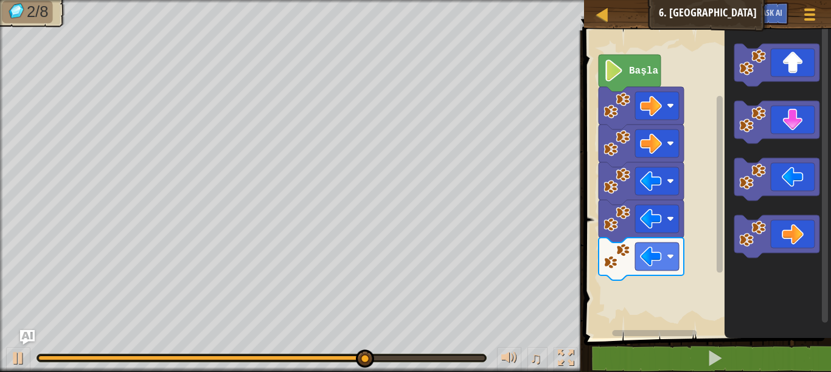
click at [752, 177] on g "Blockly Çalışma Alanı" at bounding box center [776, 151] width 85 height 214
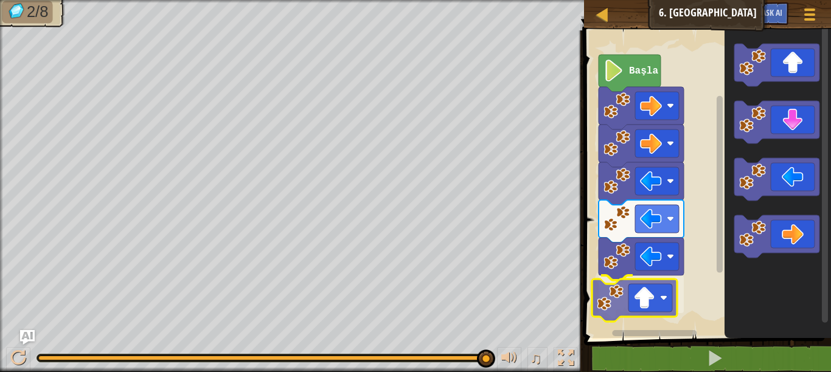
click at [645, 312] on div "Başla" at bounding box center [705, 181] width 251 height 314
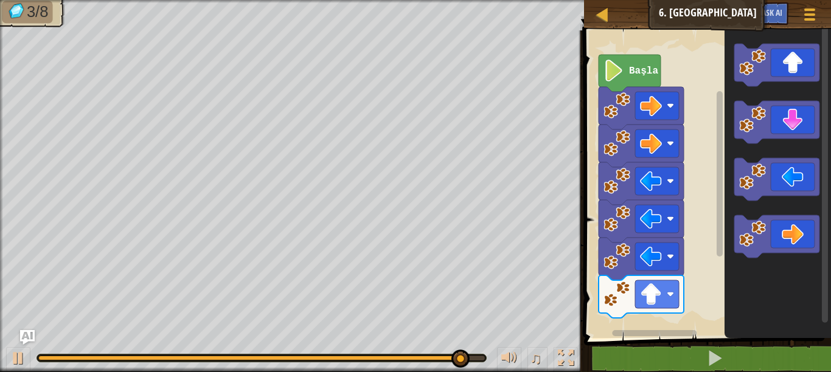
click at [719, 282] on div "Başla" at bounding box center [705, 181] width 251 height 314
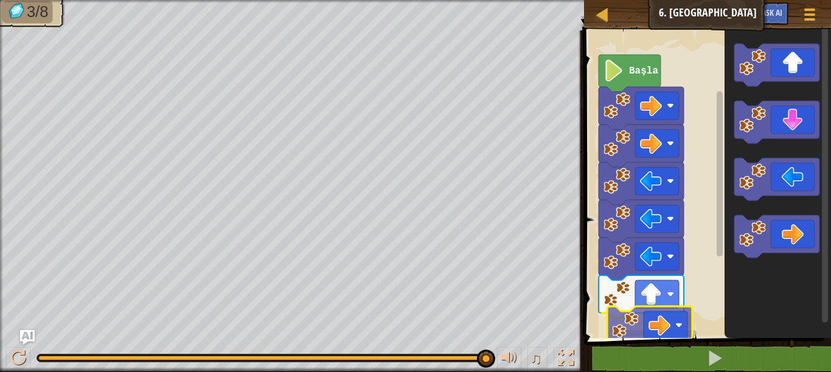
click at [630, 331] on div "Başla" at bounding box center [705, 181] width 251 height 314
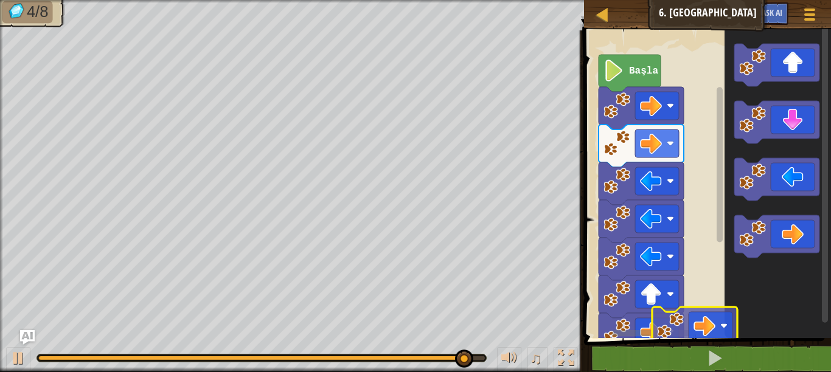
click at [663, 345] on div "1 ההההההההההההההההההההההההההההההההההההההההההההההההההההההההההההההההההההההההההההה…" at bounding box center [705, 220] width 251 height 368
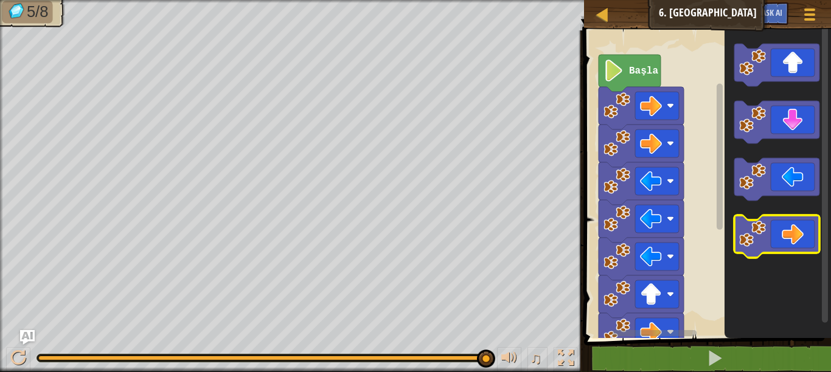
click at [771, 229] on g "Blockly Çalışma Alanı" at bounding box center [776, 151] width 85 height 214
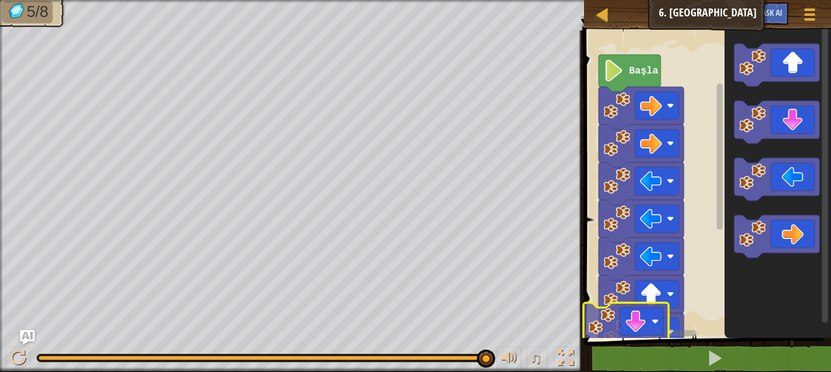
click at [624, 331] on div "Başla" at bounding box center [705, 181] width 251 height 314
click at [616, 346] on div "1 ההההההההההההההההההההההההההההההההההההההההההההההההההההההההההההההההההההההההההההה…" at bounding box center [705, 220] width 251 height 368
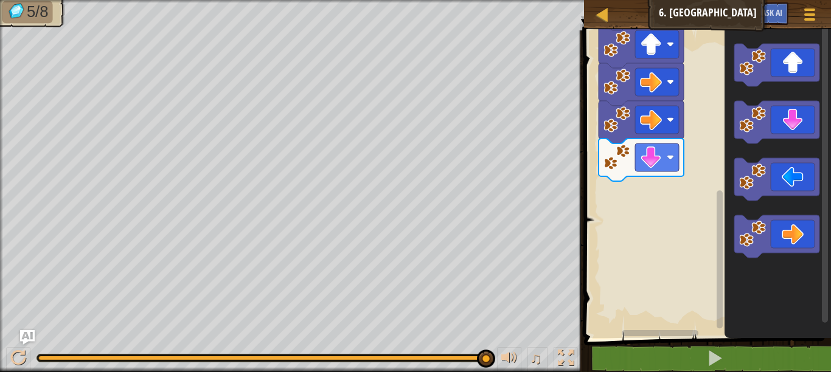
click at [685, 228] on div "Başla" at bounding box center [705, 181] width 251 height 314
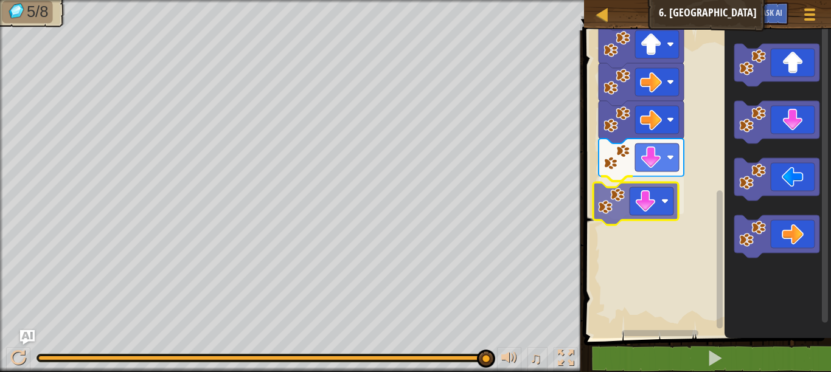
click at [651, 201] on div "Başla" at bounding box center [705, 181] width 251 height 314
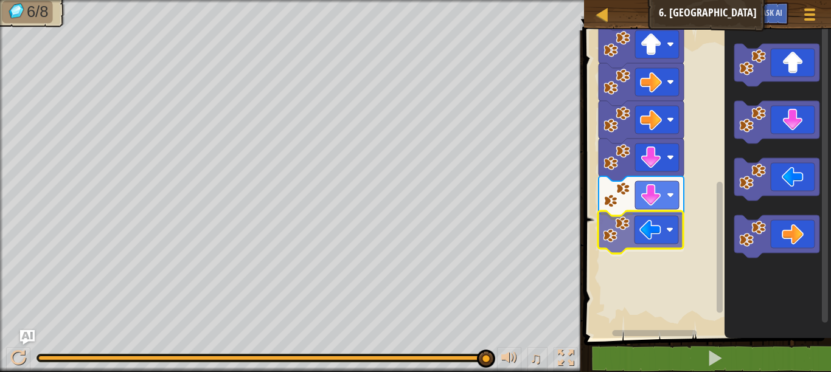
click at [653, 237] on div "Başla" at bounding box center [705, 181] width 251 height 314
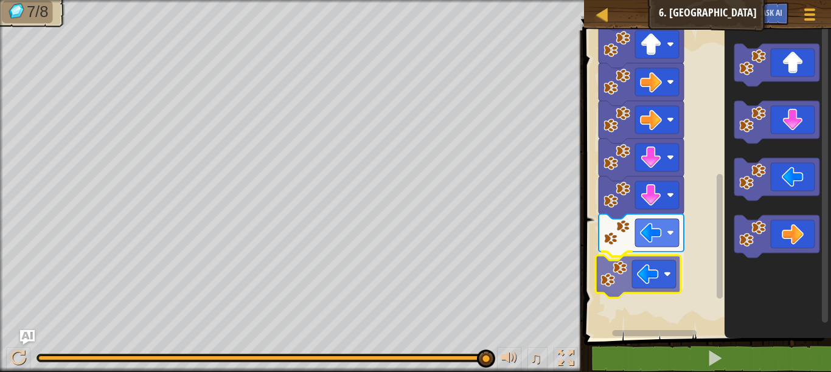
click at [637, 291] on div "Başla" at bounding box center [705, 181] width 251 height 314
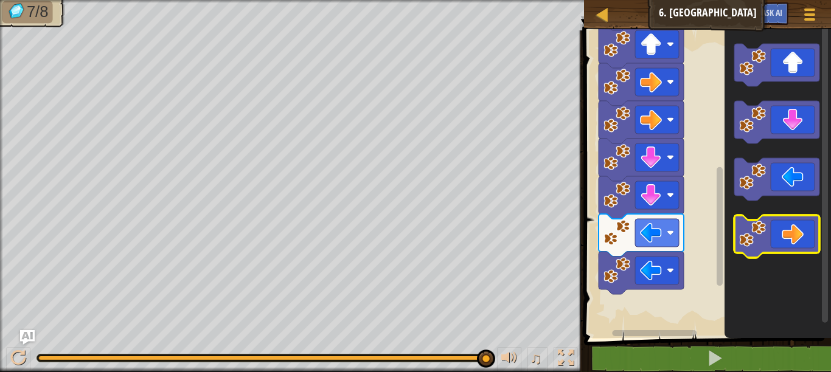
click at [757, 211] on icon "Blockly Çalışma Alanı" at bounding box center [777, 181] width 106 height 314
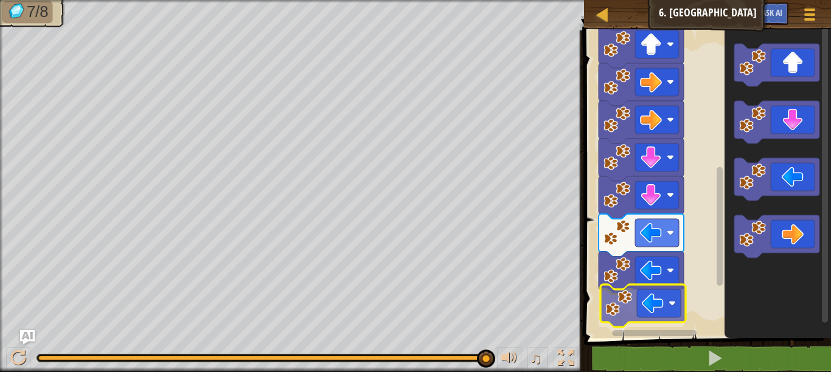
click at [648, 308] on div "Başla" at bounding box center [705, 181] width 251 height 314
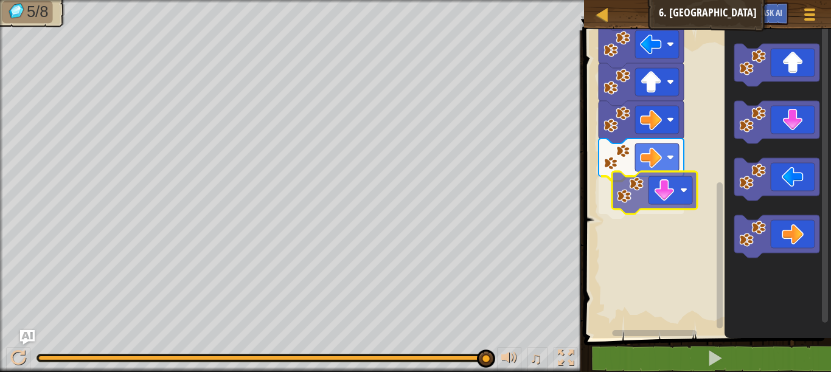
click at [664, 184] on div "Başla" at bounding box center [705, 181] width 251 height 314
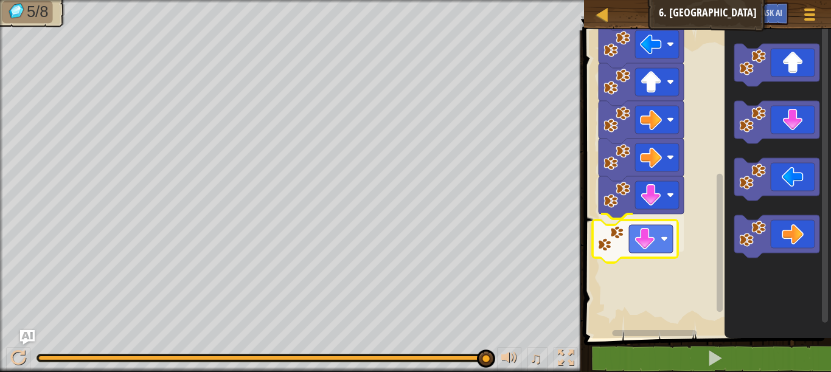
click at [638, 257] on div "Başla" at bounding box center [705, 181] width 251 height 314
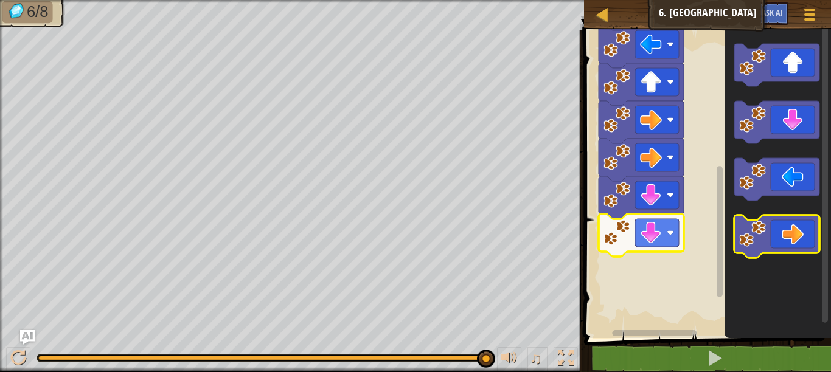
click at [783, 234] on icon "Blockly Çalışma Alanı" at bounding box center [776, 236] width 85 height 43
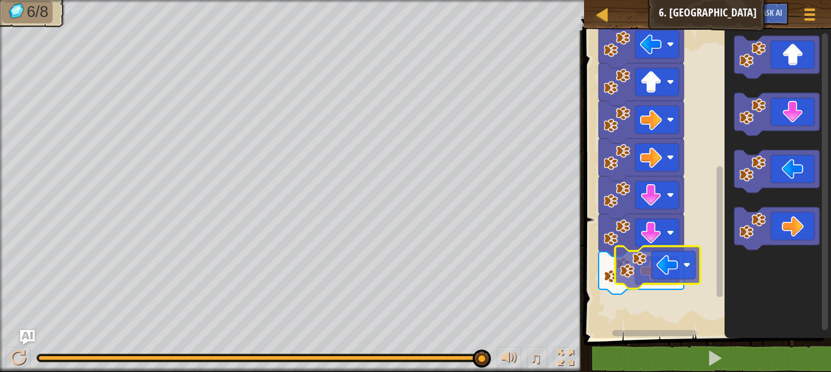
click at [671, 263] on div "Başla" at bounding box center [705, 181] width 251 height 314
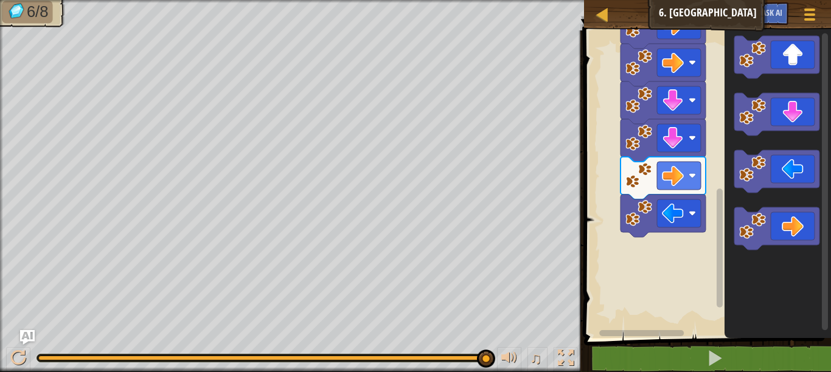
click at [731, 142] on div "Başla" at bounding box center [705, 181] width 251 height 314
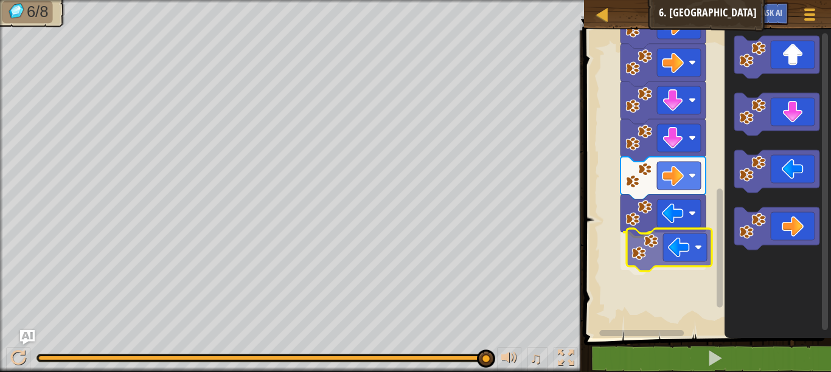
click at [666, 244] on div "Başla" at bounding box center [705, 181] width 251 height 314
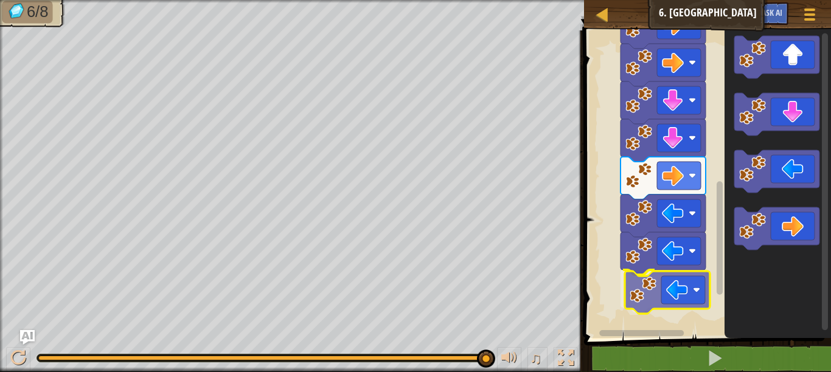
click at [693, 292] on div "Başla" at bounding box center [705, 181] width 251 height 314
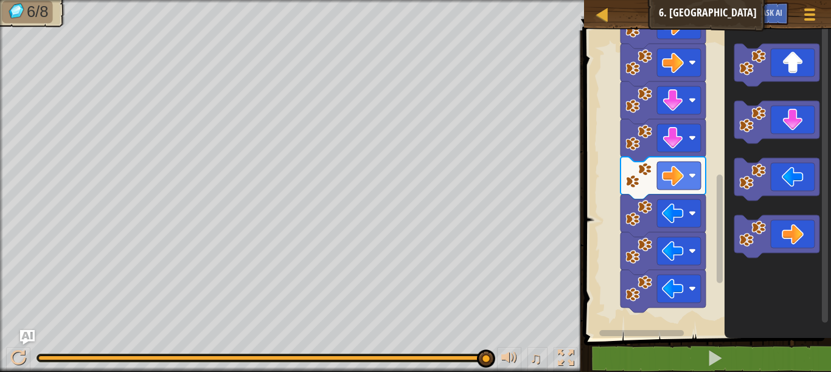
click at [794, 68] on icon "Blockly Çalışma Alanı" at bounding box center [776, 65] width 85 height 43
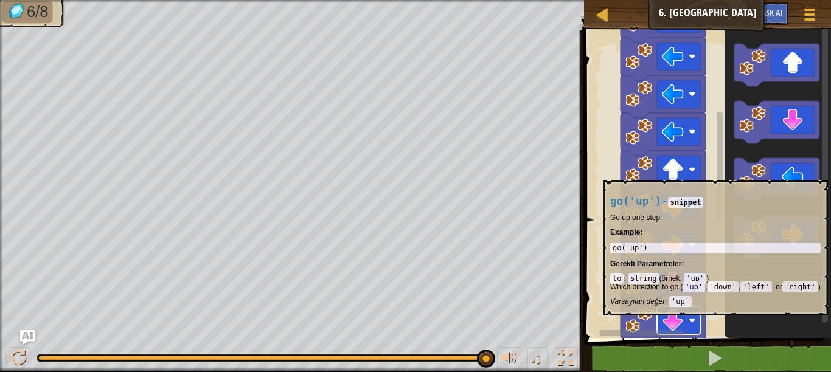
click at [694, 322] on image "Blockly Çalışma Alanı" at bounding box center [691, 320] width 7 height 7
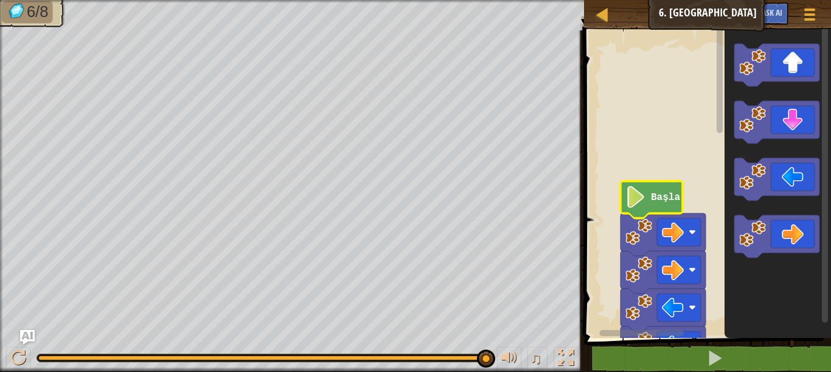
click at [657, 193] on text "Başla" at bounding box center [665, 197] width 29 height 11
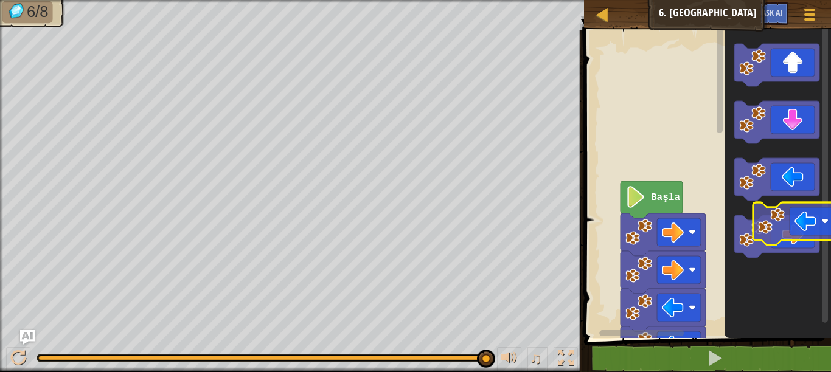
click at [820, 217] on icon "Blockly Çalışma Alanı" at bounding box center [777, 181] width 106 height 314
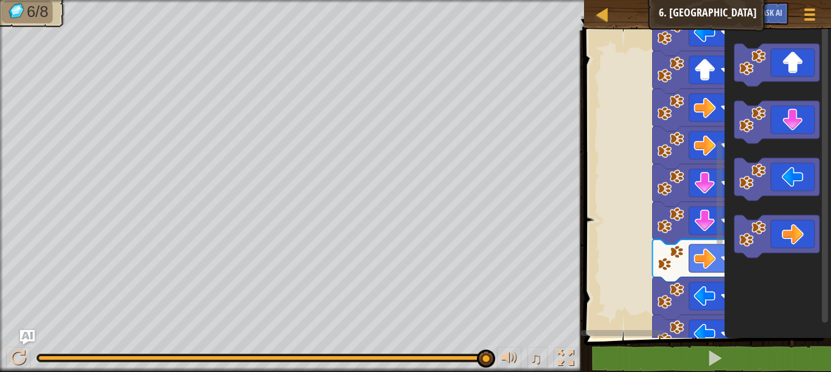
click at [758, 24] on div "[PERSON_NAME] 6. Gem Square Oyun Menüsü Ask AI 1 הההההההההההההההההההההההההההההה…" at bounding box center [415, 186] width 831 height 372
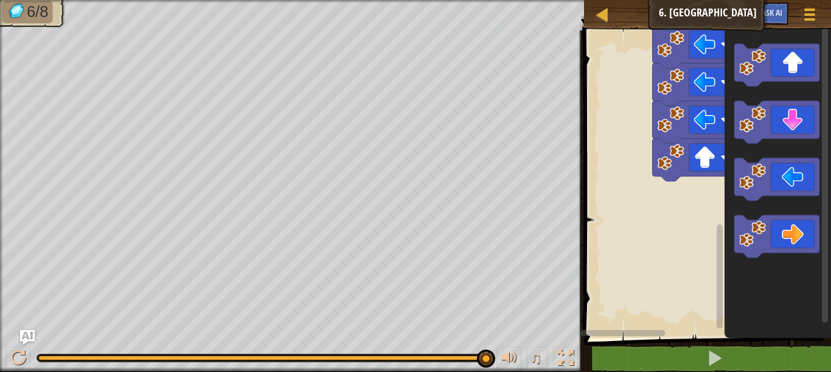
click at [801, 0] on html "[PERSON_NAME] 6. Gem Square Oyun Menüsü Ask AI 1 הההההההההההההההההההההההההההההה…" at bounding box center [415, 0] width 831 height 0
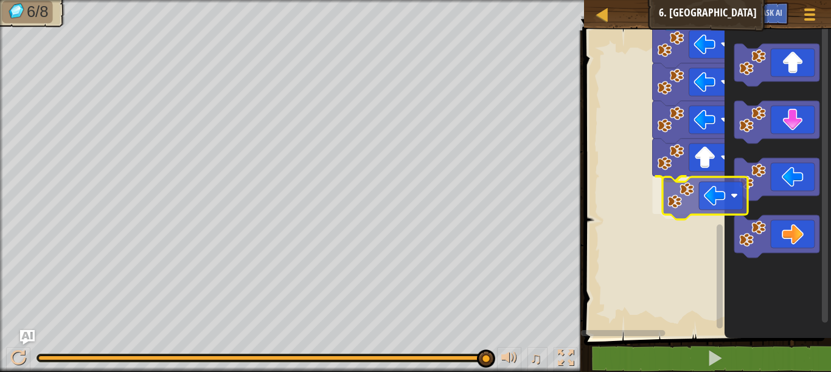
click at [728, 187] on icon "Blockly Çalışma Alanı" at bounding box center [777, 181] width 106 height 314
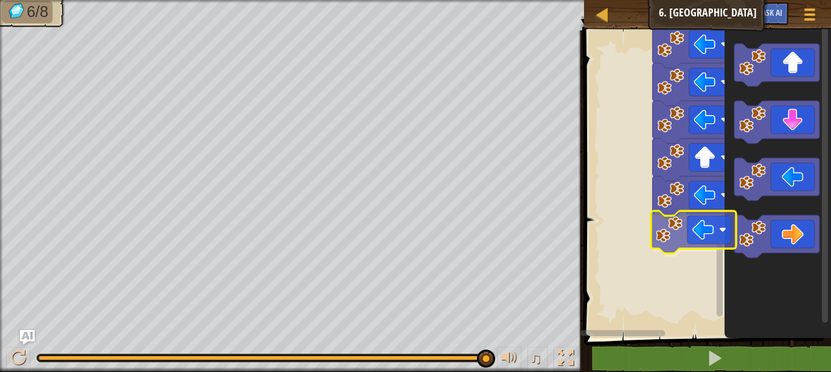
click at [688, 238] on div "Başla" at bounding box center [705, 181] width 251 height 314
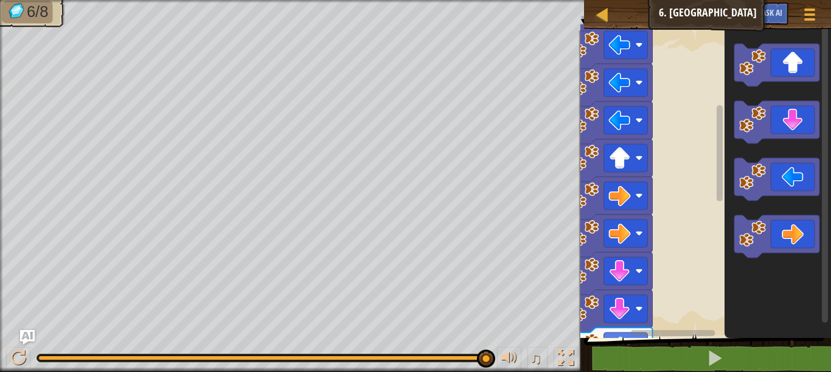
click at [500, 341] on div "[PERSON_NAME] 6. Gem Square Oyun Menüsü Ask AI 1 הההההההההההההההההההההההההההההה…" at bounding box center [415, 186] width 831 height 372
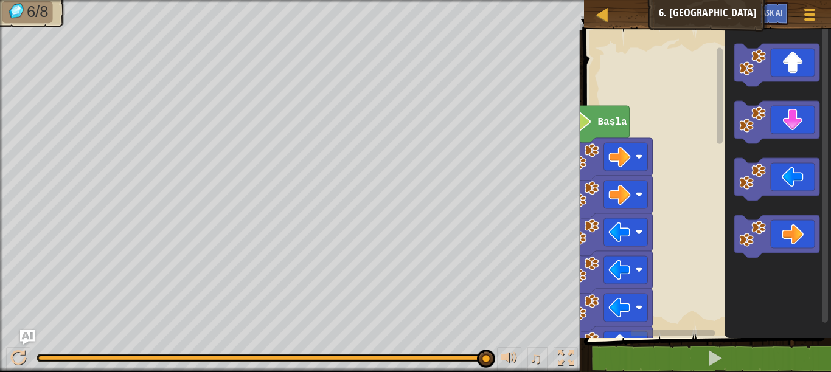
click at [657, 0] on html "[PERSON_NAME] 6. Gem Square Oyun Menüsü Ask AI 1 הההההההההההההההההההההההההההההה…" at bounding box center [415, 0] width 831 height 0
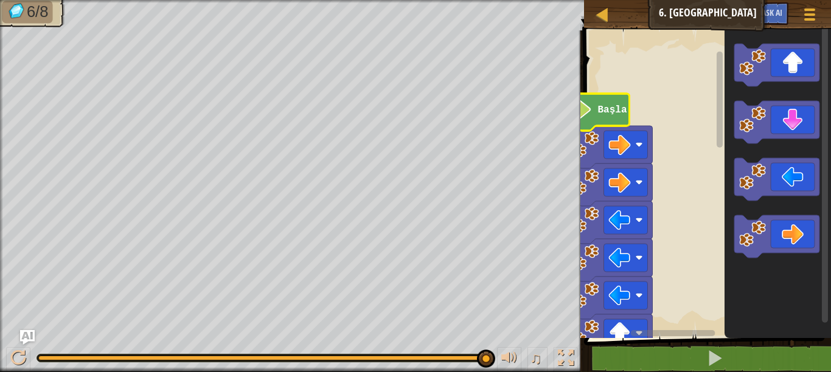
click at [601, 118] on icon "Blockly Çalışma Alanı" at bounding box center [598, 112] width 62 height 37
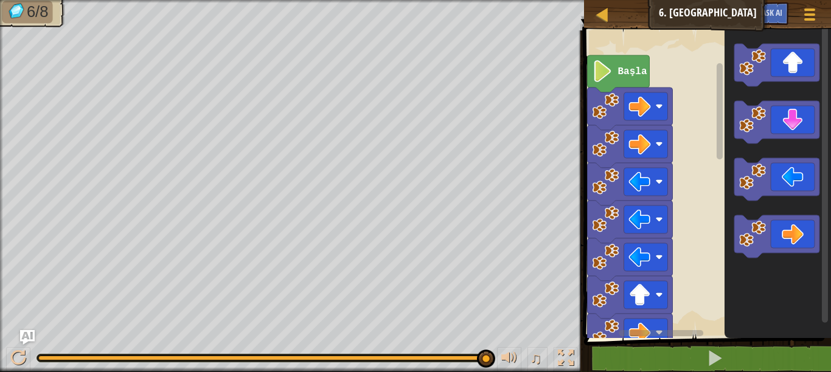
click at [719, 175] on div "Başla" at bounding box center [705, 181] width 251 height 314
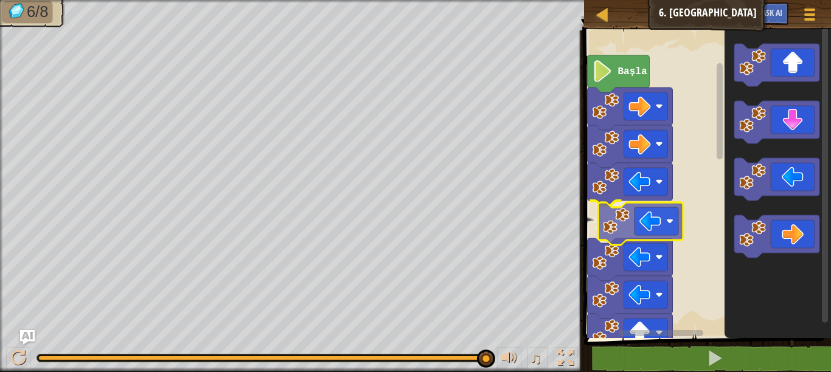
click at [618, 236] on div "Başla" at bounding box center [705, 181] width 251 height 314
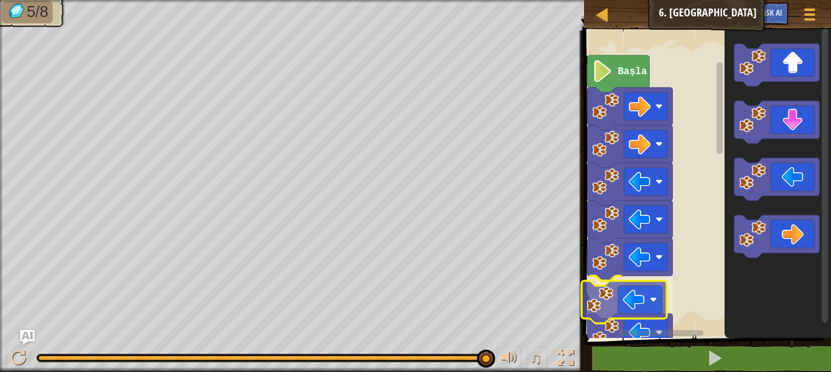
click at [635, 307] on div "Başla" at bounding box center [705, 181] width 251 height 314
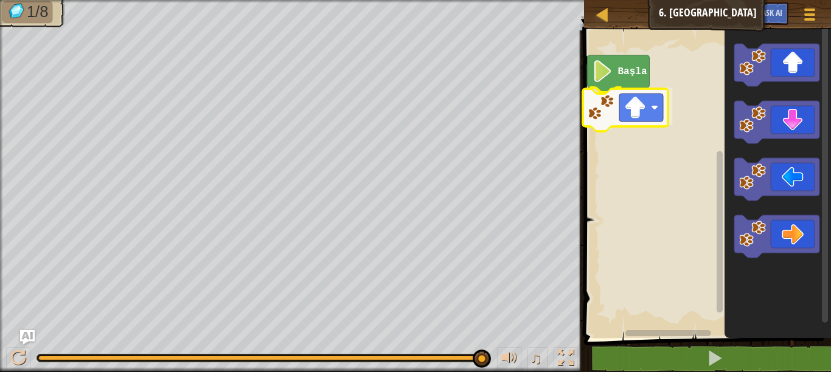
click at [656, 107] on div "Başla" at bounding box center [705, 181] width 251 height 314
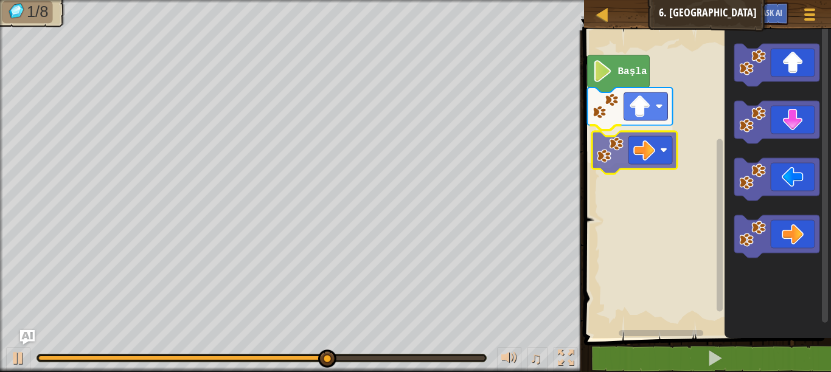
click at [640, 146] on div "Başla" at bounding box center [705, 181] width 251 height 314
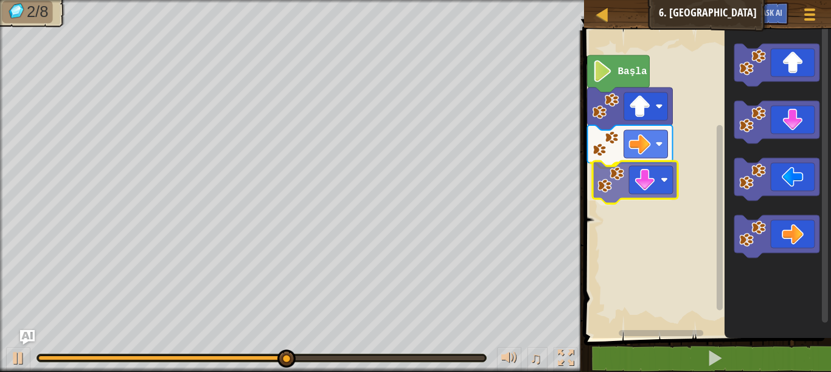
click at [655, 188] on div "Başla" at bounding box center [705, 181] width 251 height 314
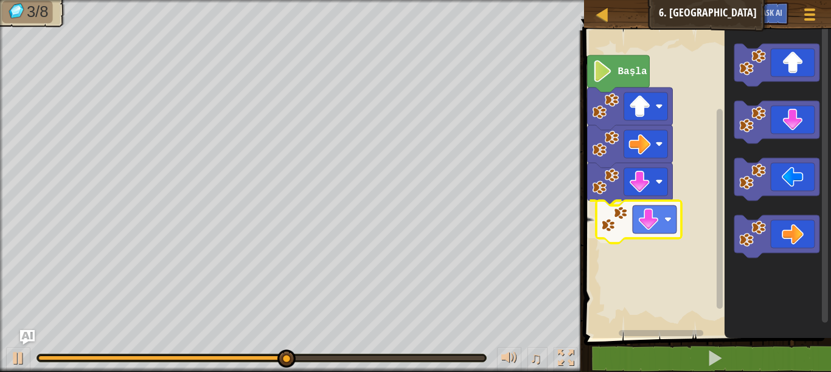
click at [682, 223] on div "Başla" at bounding box center [705, 181] width 251 height 314
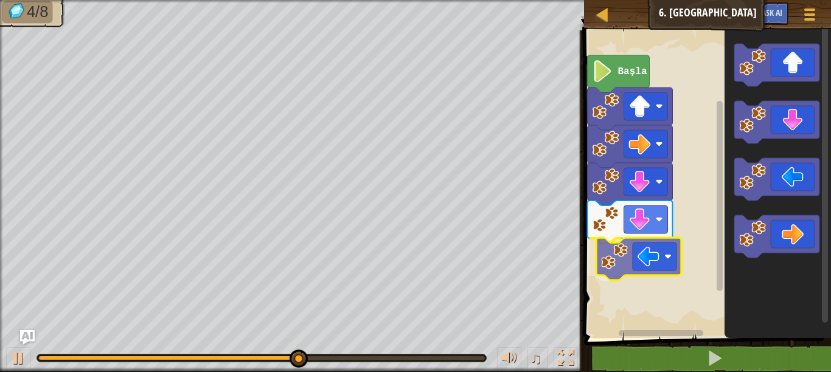
click at [659, 261] on div "Başla" at bounding box center [705, 181] width 251 height 314
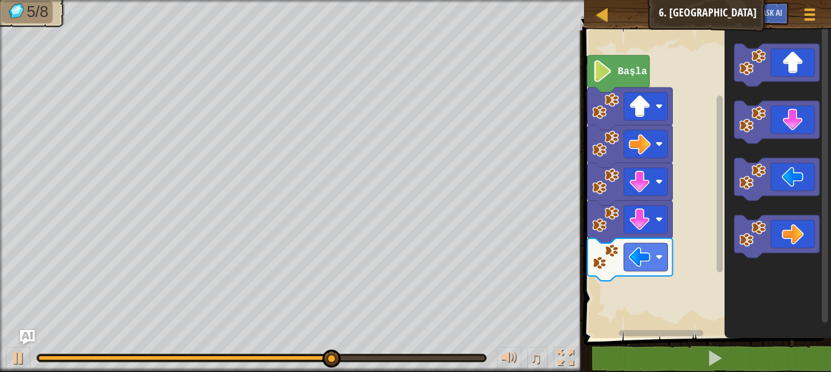
click at [691, 244] on div "Başla" at bounding box center [705, 181] width 251 height 314
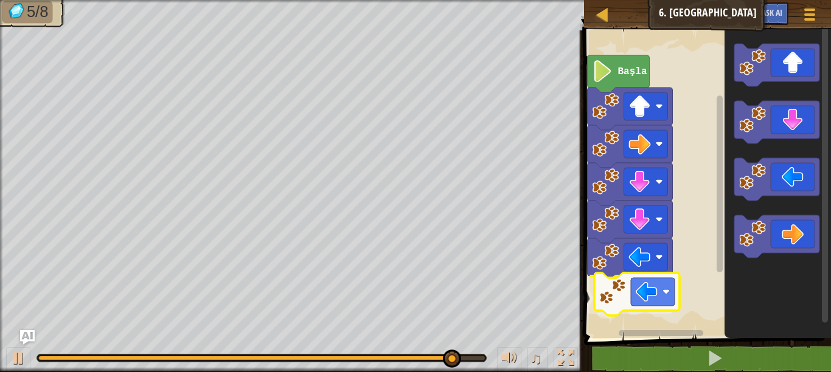
click at [624, 289] on div "Başla" at bounding box center [705, 181] width 251 height 314
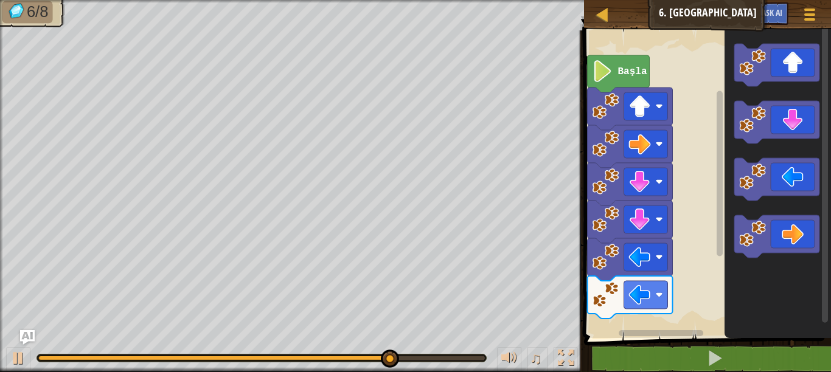
click at [648, 266] on div "Başla" at bounding box center [705, 181] width 251 height 314
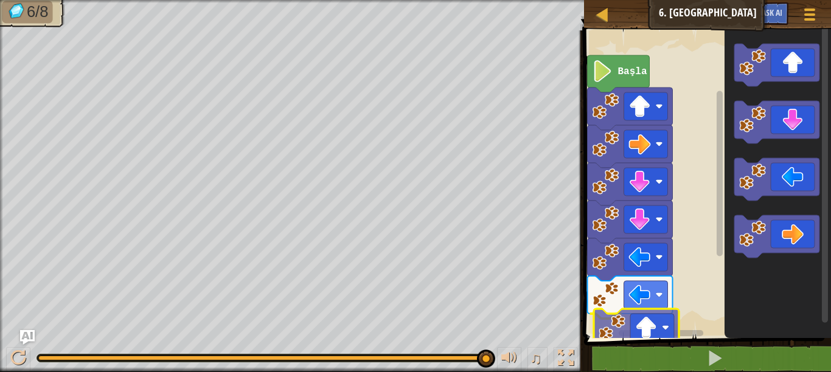
click at [650, 331] on div "Başla" at bounding box center [705, 181] width 251 height 314
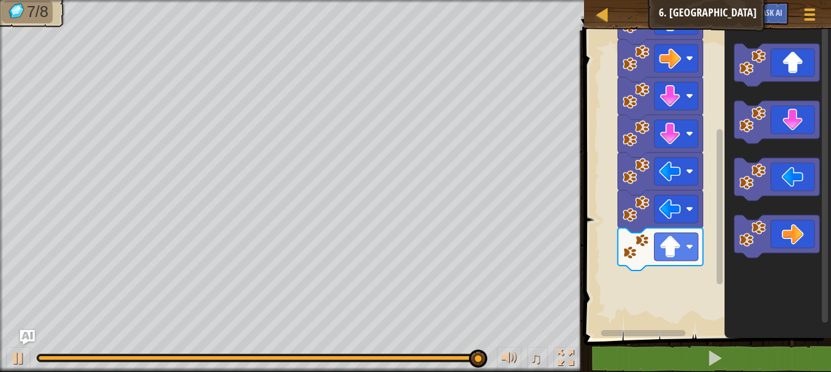
click at [729, 85] on div "Başla" at bounding box center [705, 181] width 251 height 314
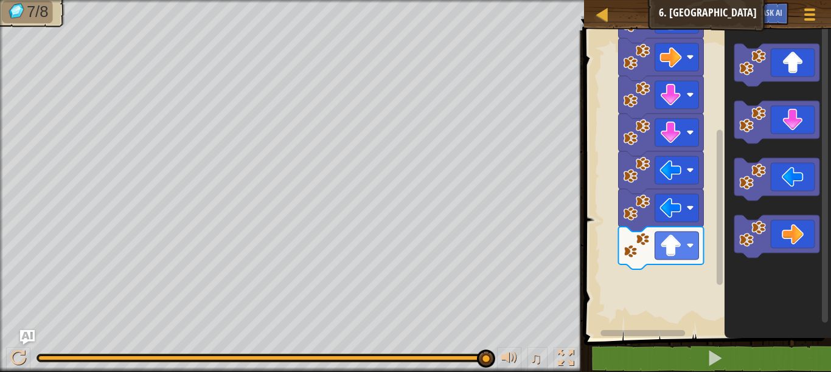
click at [741, 156] on icon "Blockly Çalışma Alanı" at bounding box center [777, 181] width 106 height 314
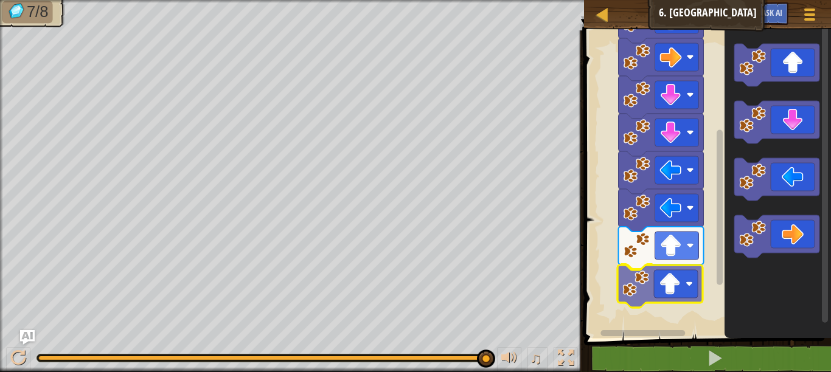
click at [655, 292] on div "Başla" at bounding box center [705, 181] width 251 height 314
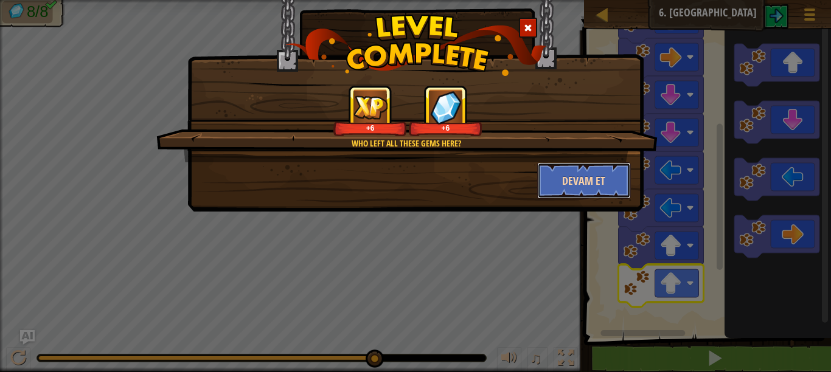
click at [589, 181] on button "Devam et" at bounding box center [584, 180] width 94 height 36
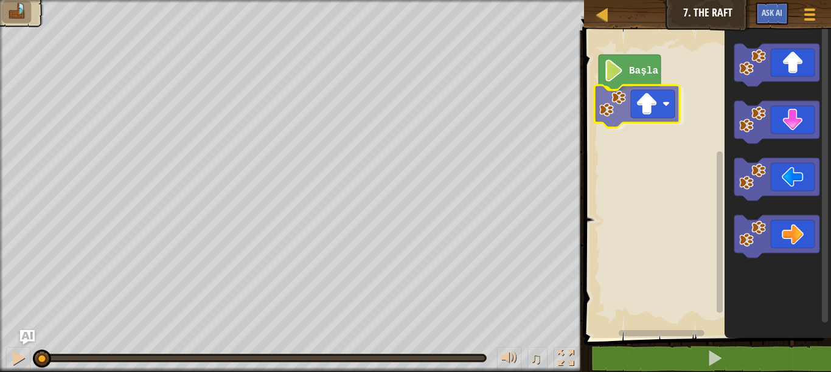
click at [658, 102] on div "Başla" at bounding box center [705, 181] width 251 height 314
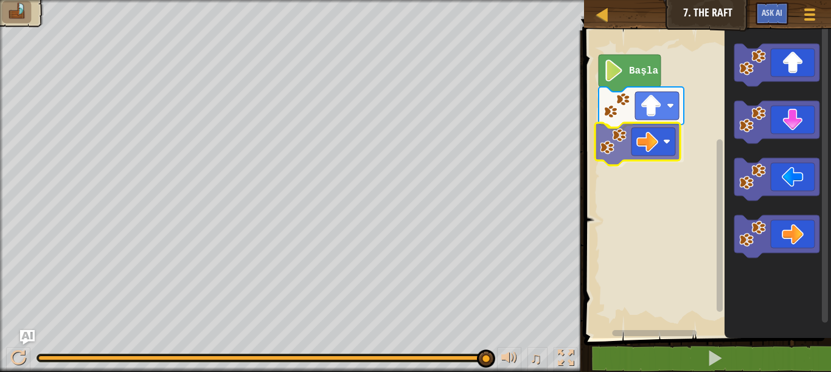
click at [654, 144] on div "Başla" at bounding box center [705, 181] width 251 height 314
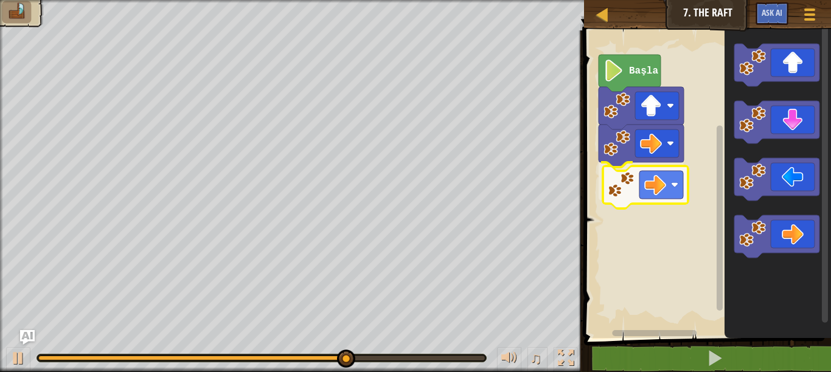
click at [666, 192] on div "Başla" at bounding box center [705, 181] width 251 height 314
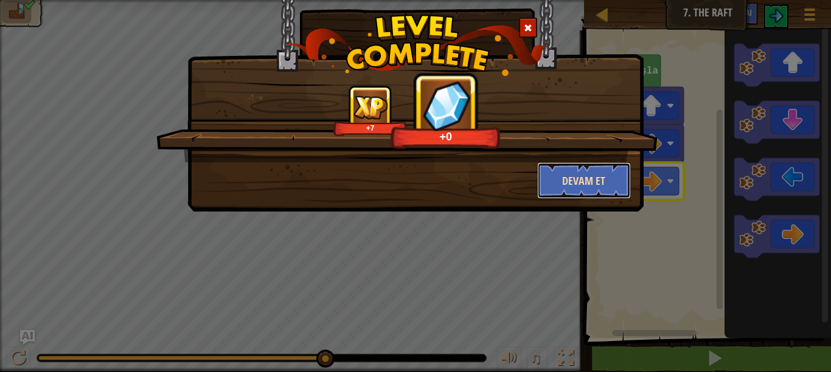
click at [600, 173] on button "Devam et" at bounding box center [584, 180] width 94 height 36
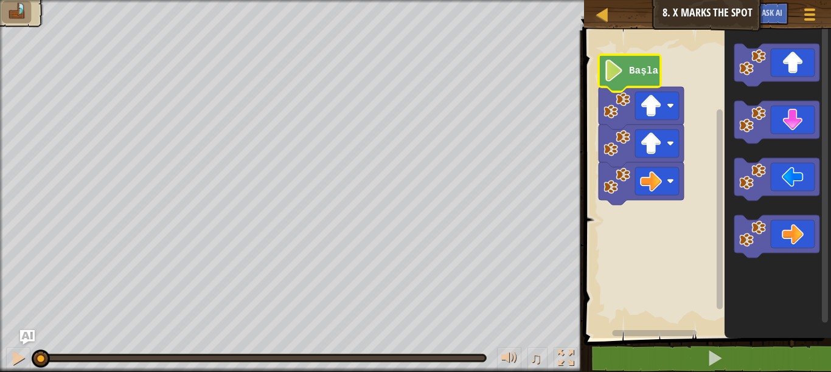
click at [622, 75] on image "Blockly Çalışma Alanı" at bounding box center [613, 71] width 21 height 22
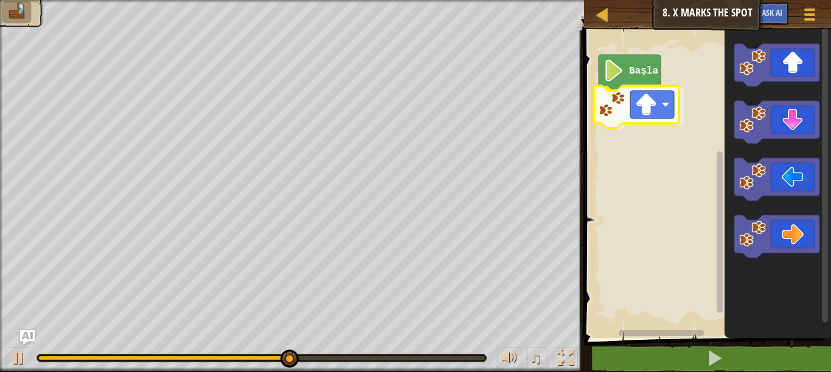
click at [655, 111] on div "Başla" at bounding box center [705, 181] width 251 height 314
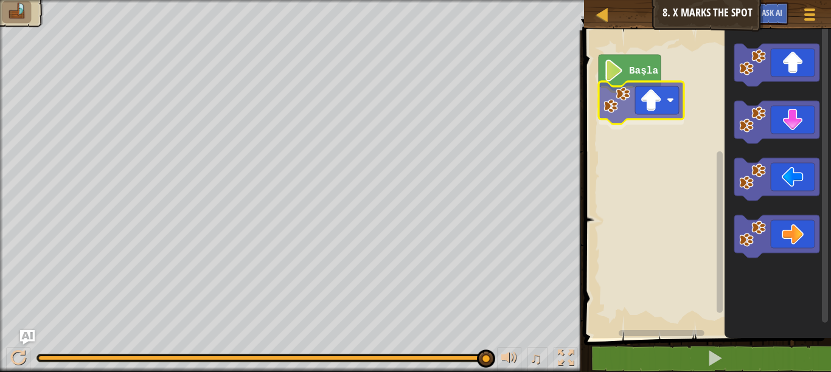
click at [630, 108] on div "Başla" at bounding box center [705, 181] width 251 height 314
click at [631, 115] on div "Başla" at bounding box center [705, 181] width 251 height 314
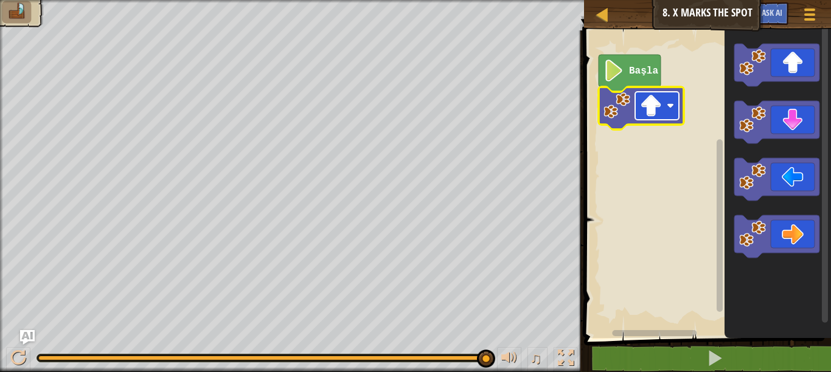
click at [651, 100] on image "Blockly Çalışma Alanı" at bounding box center [651, 106] width 22 height 22
